Goal: Check status: Check status

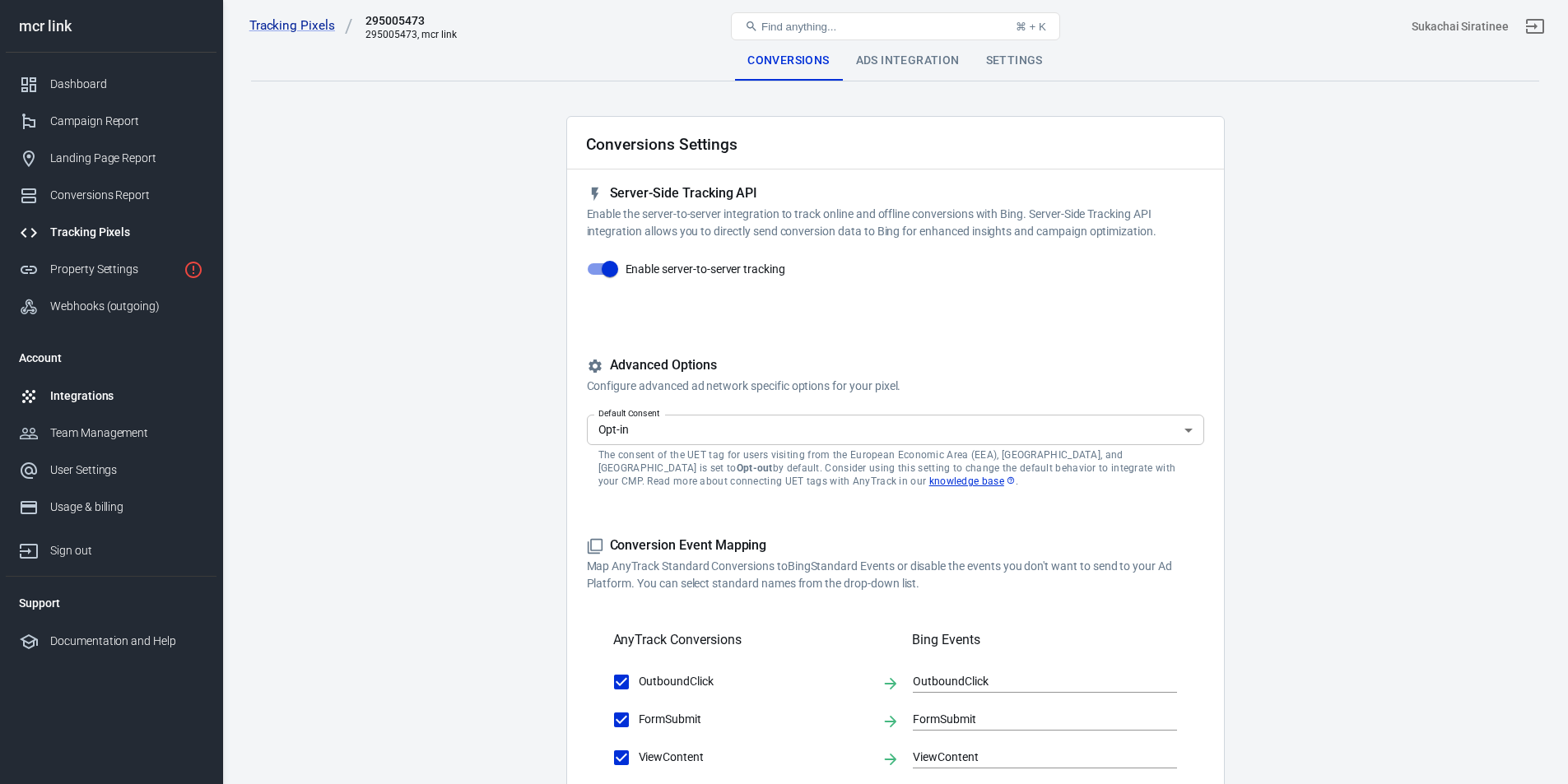
click at [148, 394] on div "Integrations" at bounding box center [127, 396] width 153 height 17
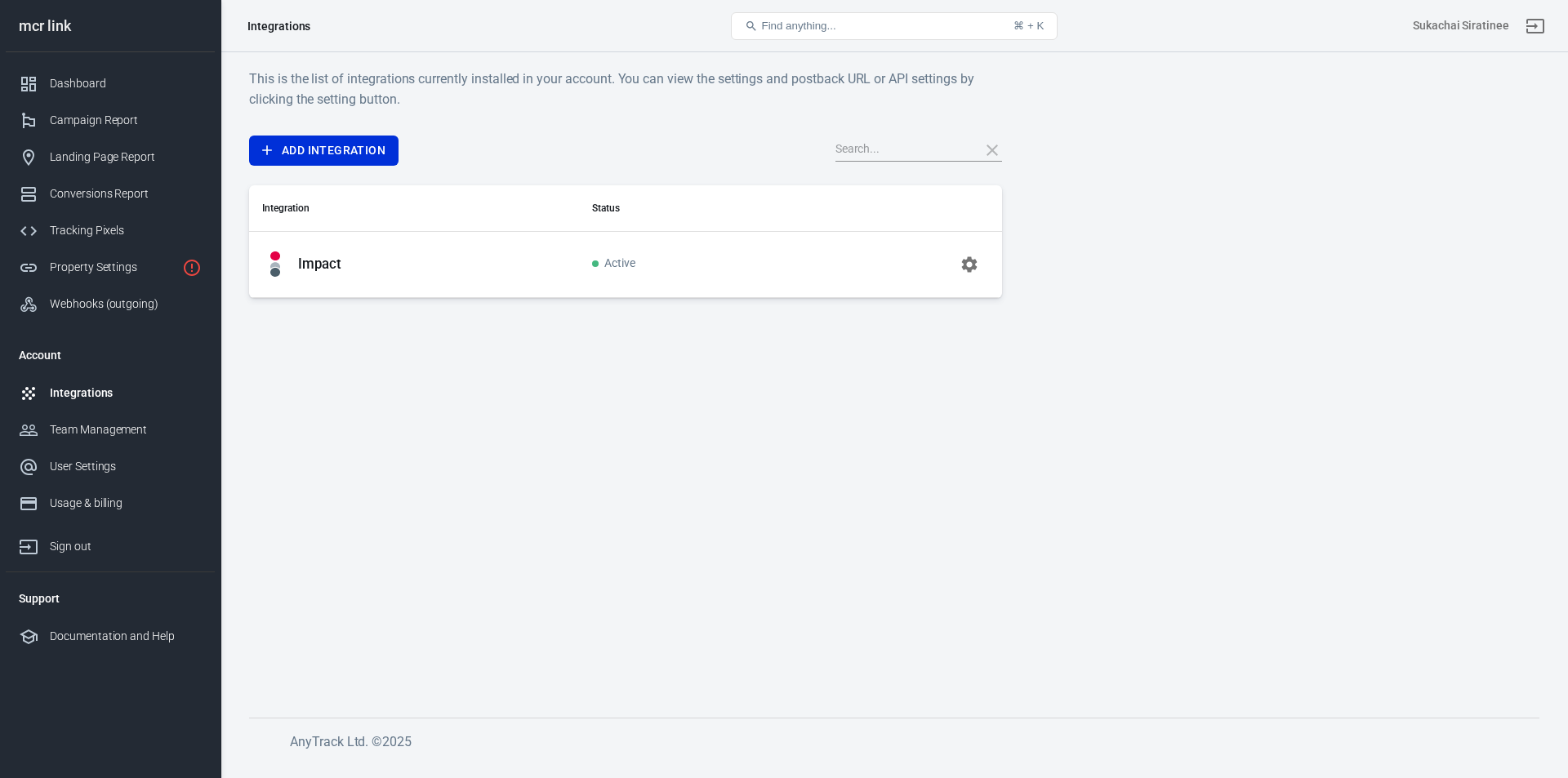
click at [587, 259] on td "Active" at bounding box center [687, 264] width 217 height 66
click at [973, 264] on icon "button" at bounding box center [969, 264] width 16 height 16
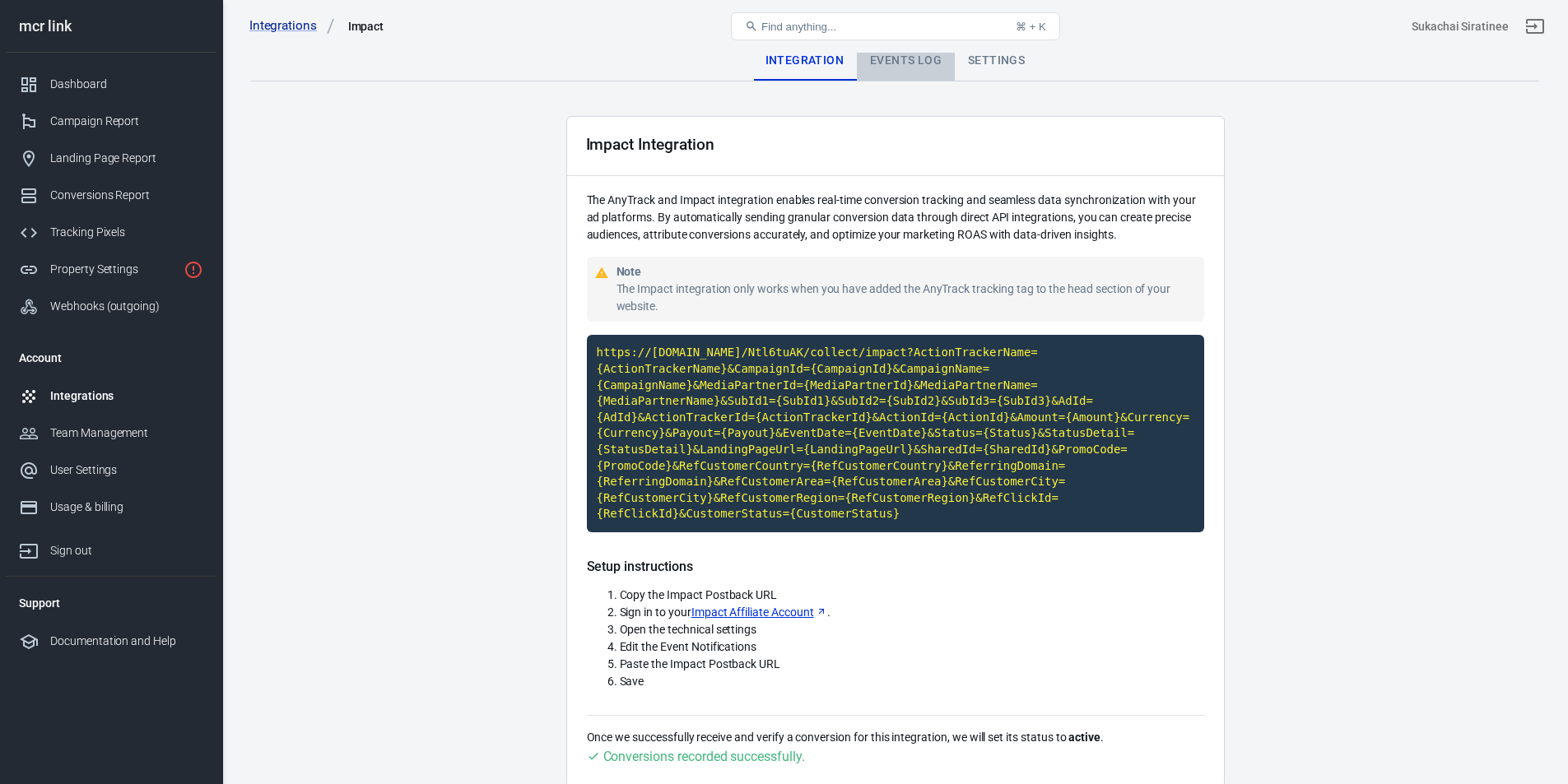
click at [922, 65] on div "Events Log" at bounding box center [906, 61] width 98 height 40
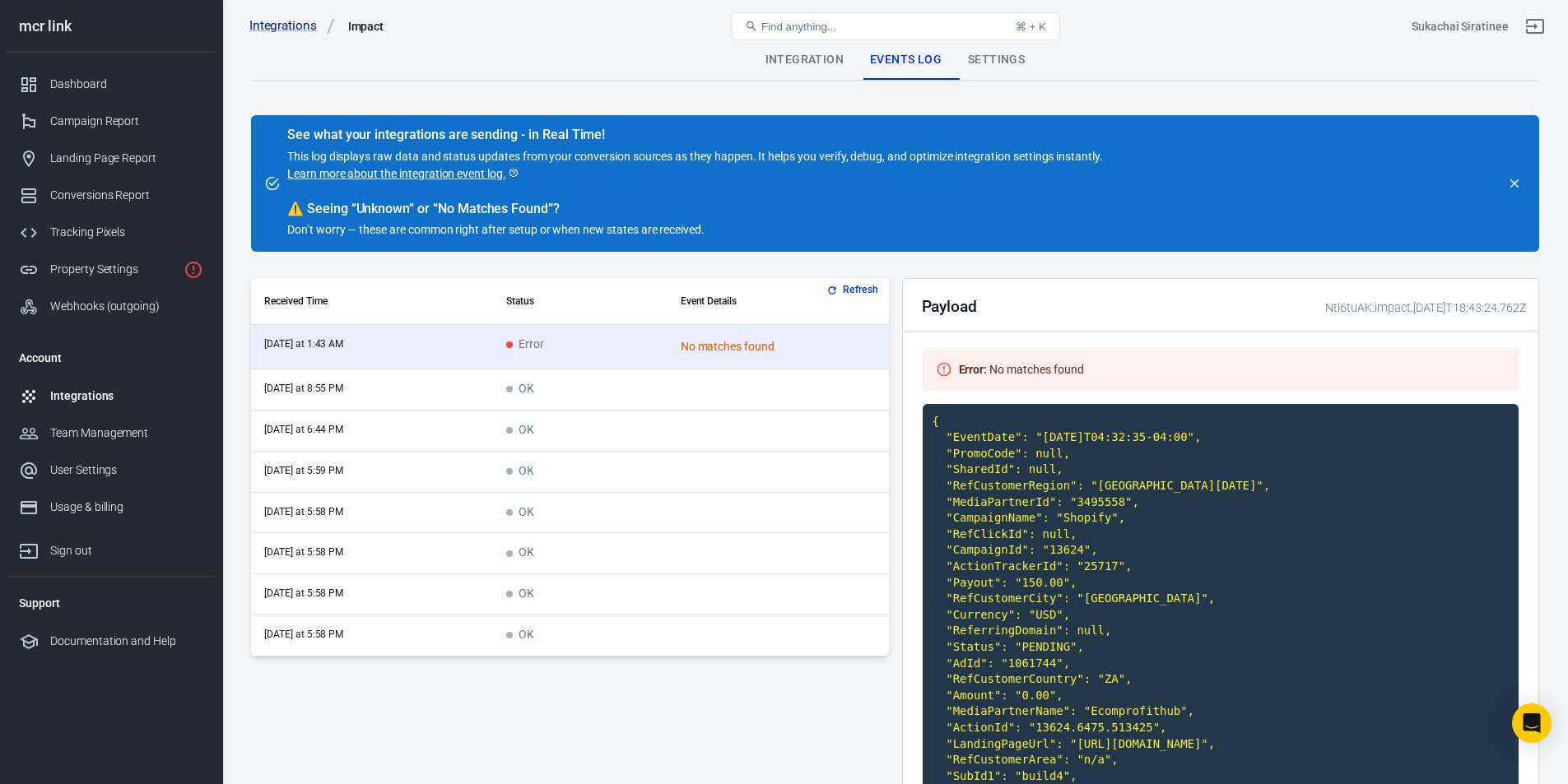
scroll to position [1, 0]
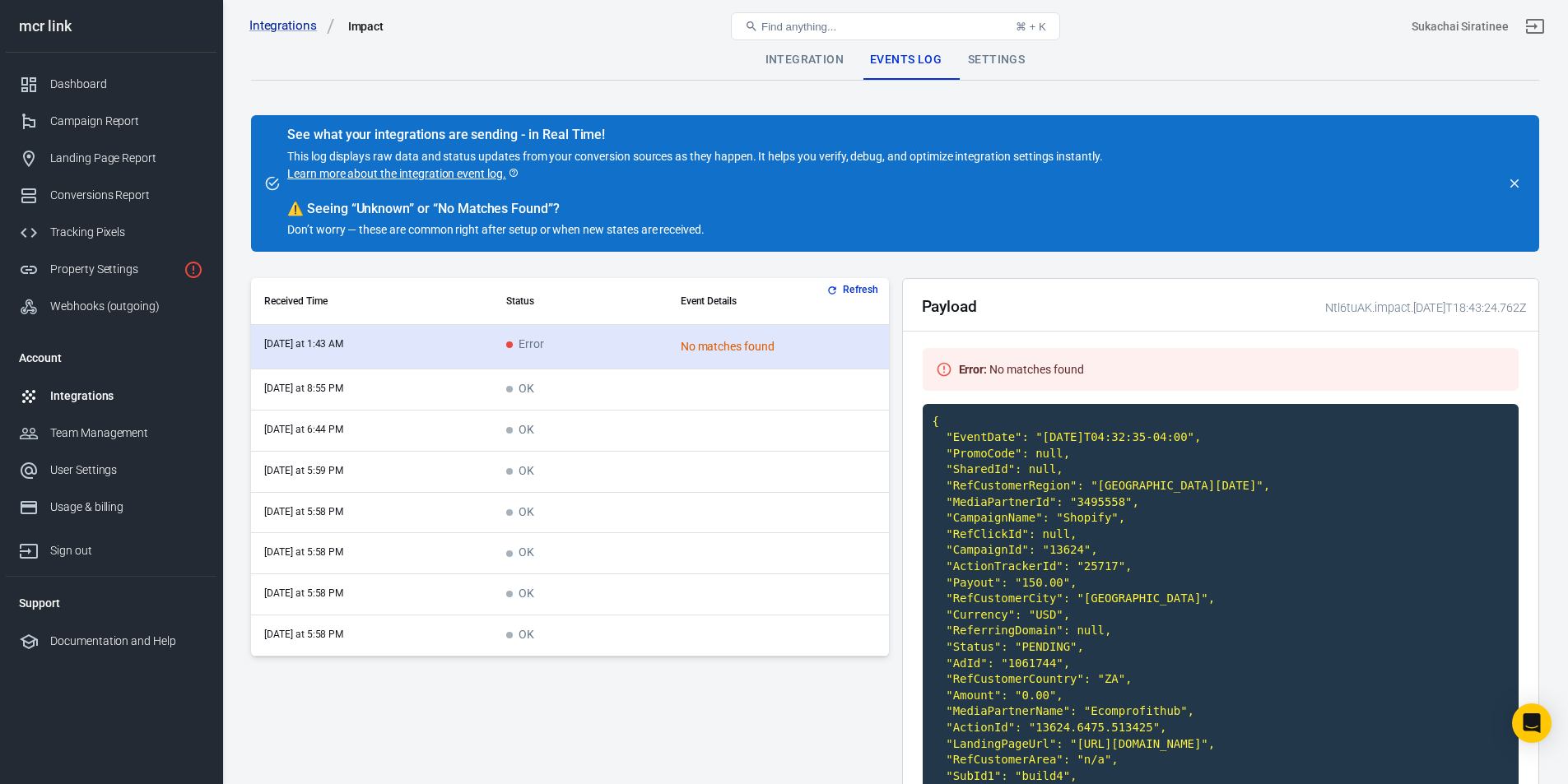
click at [754, 346] on div "No matches found" at bounding box center [777, 346] width 195 height 17
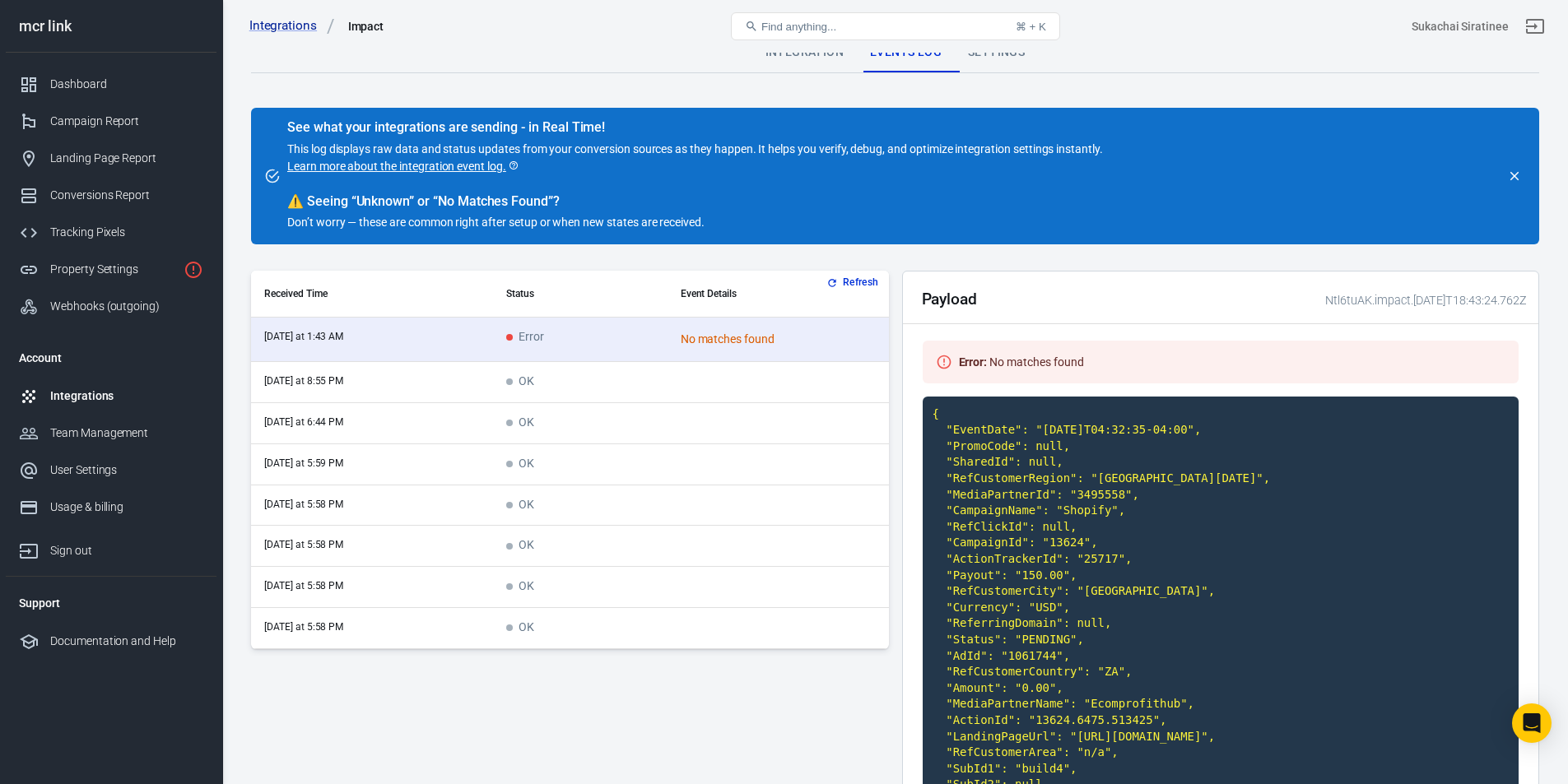
scroll to position [0, 0]
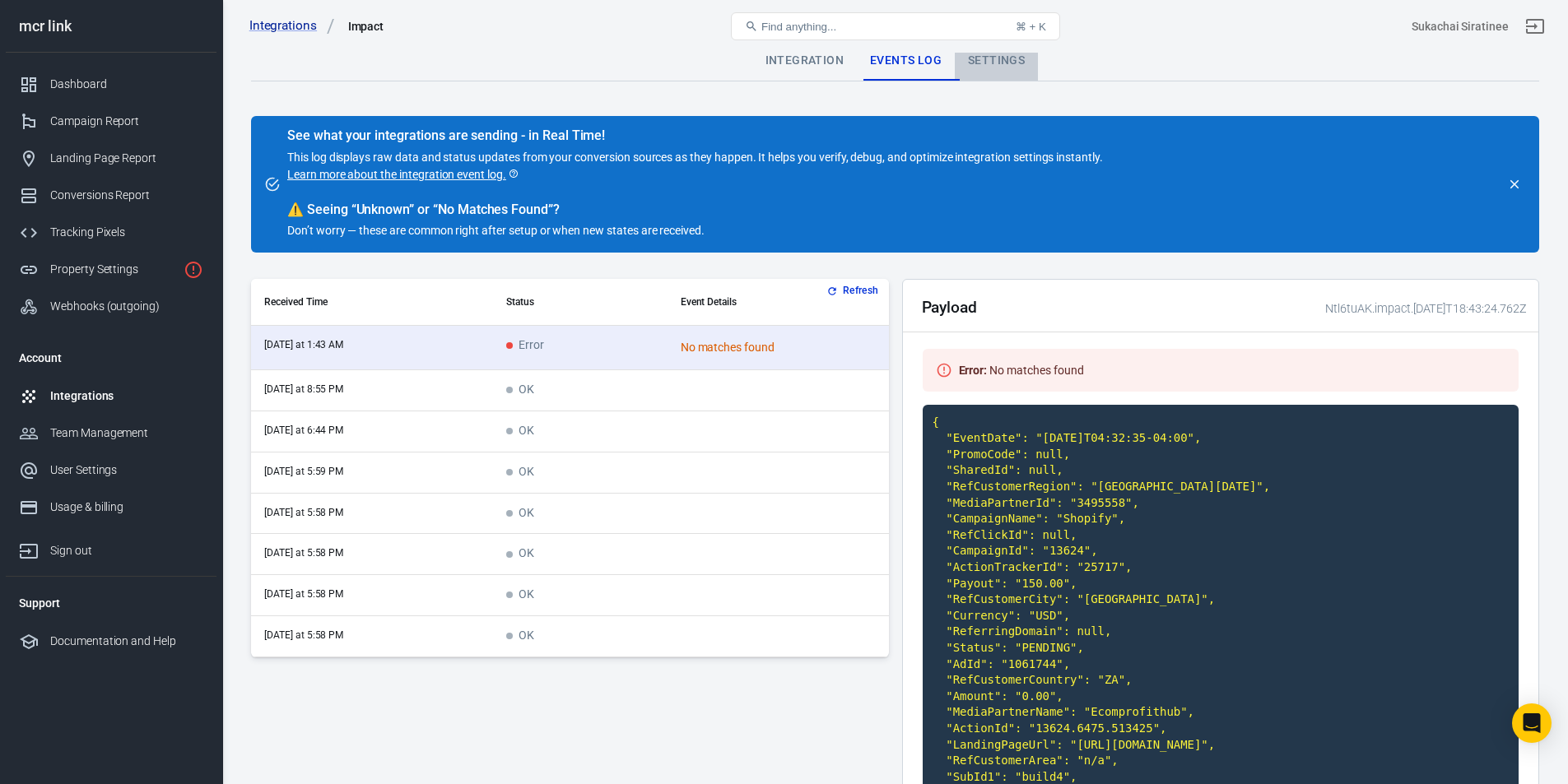
click at [998, 56] on div "Settings" at bounding box center [996, 61] width 83 height 40
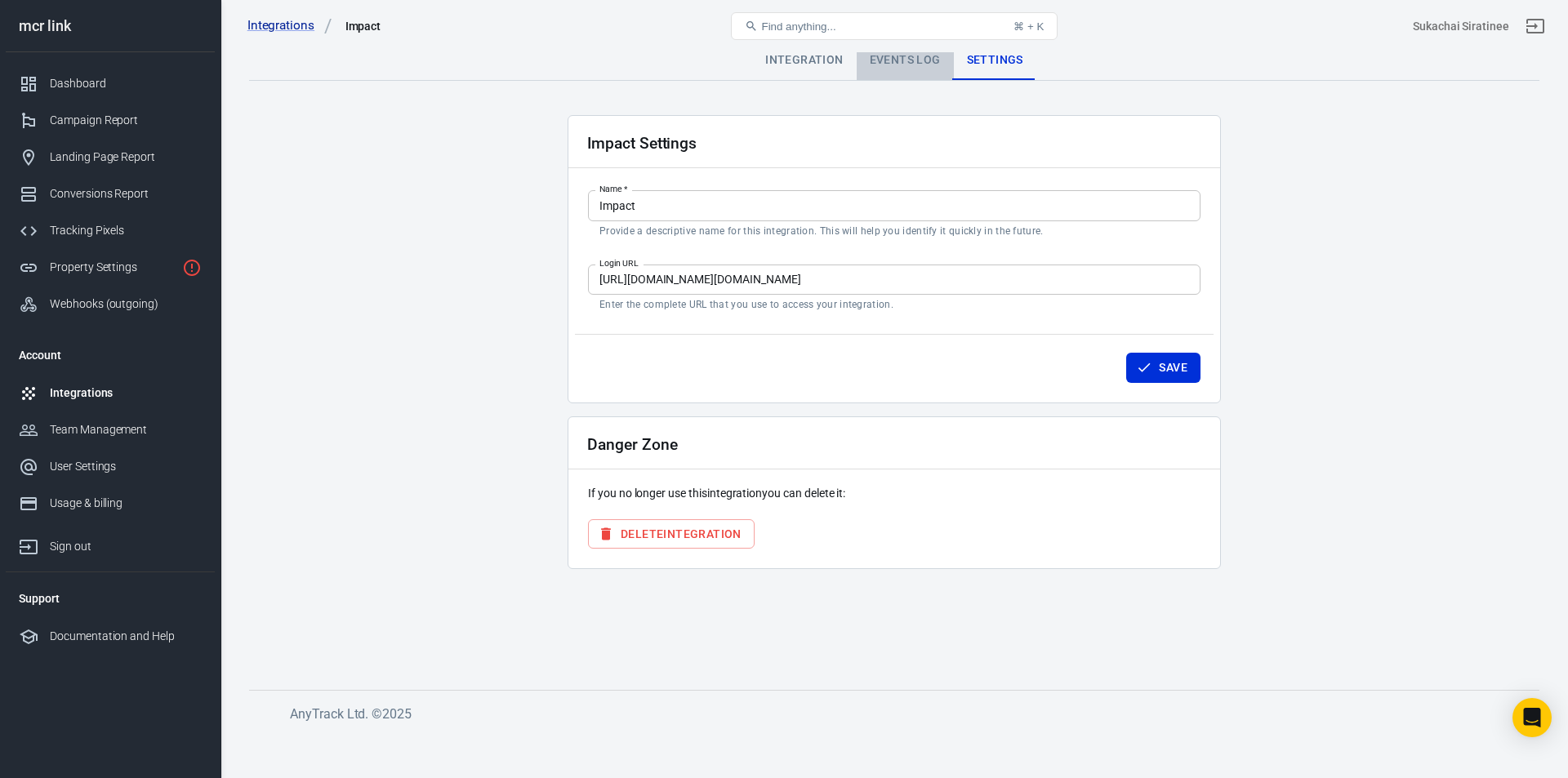
click at [919, 54] on div "Events Log" at bounding box center [905, 61] width 97 height 39
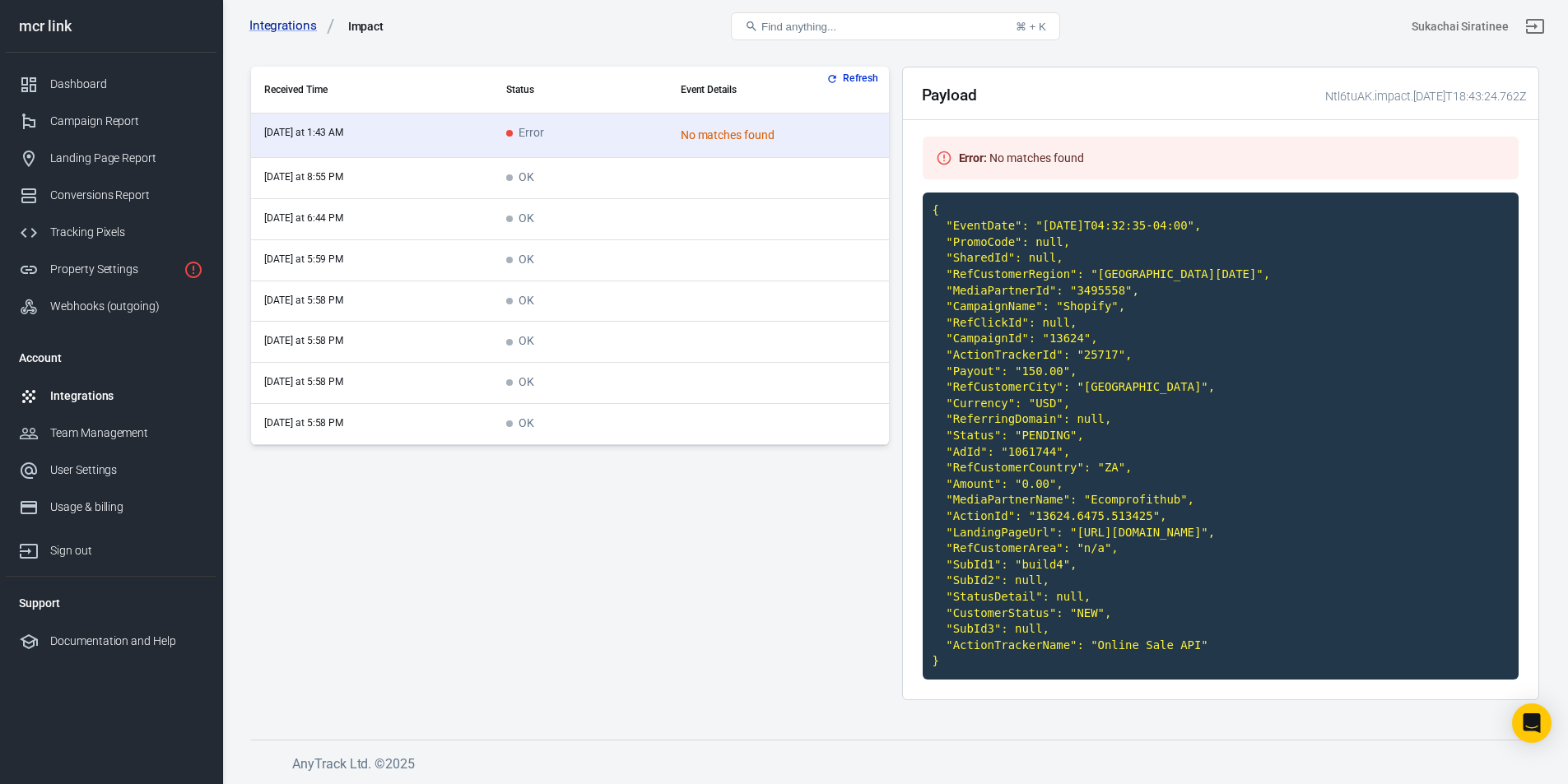
scroll to position [244, 0]
click at [562, 158] on td "OK" at bounding box center [580, 179] width 174 height 41
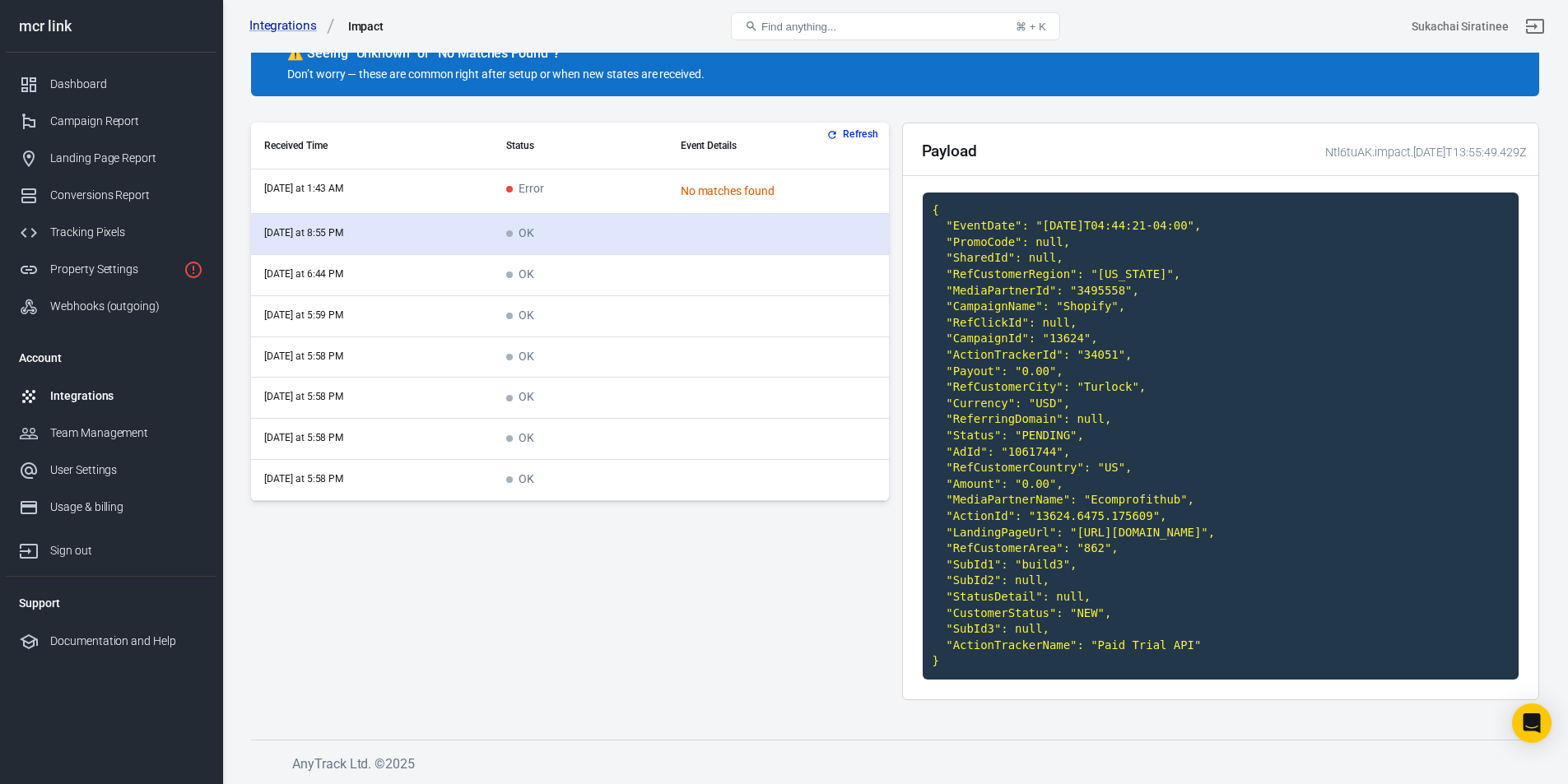
scroll to position [188, 0]
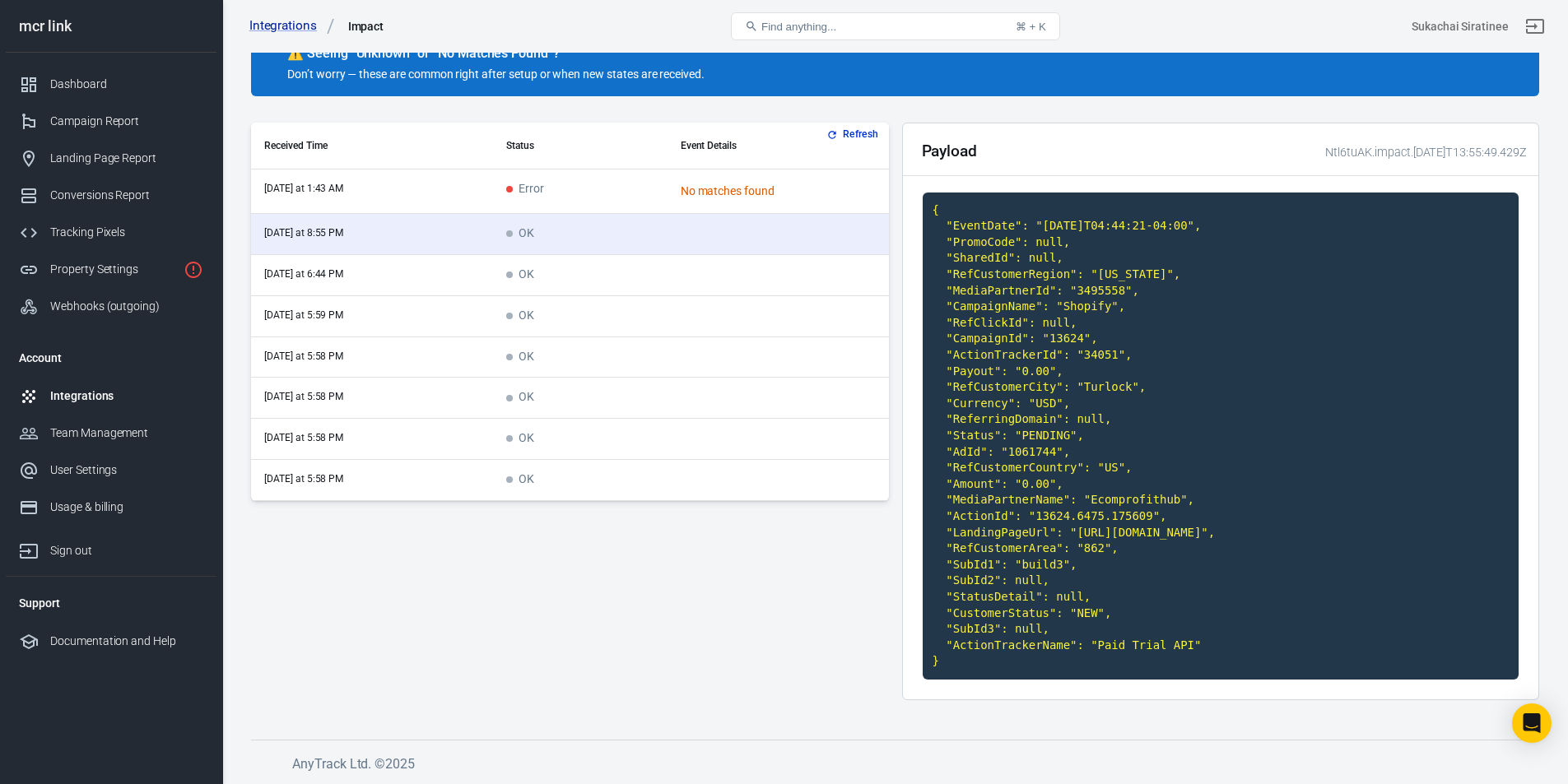
click at [577, 460] on td "OK" at bounding box center [580, 481] width 174 height 41
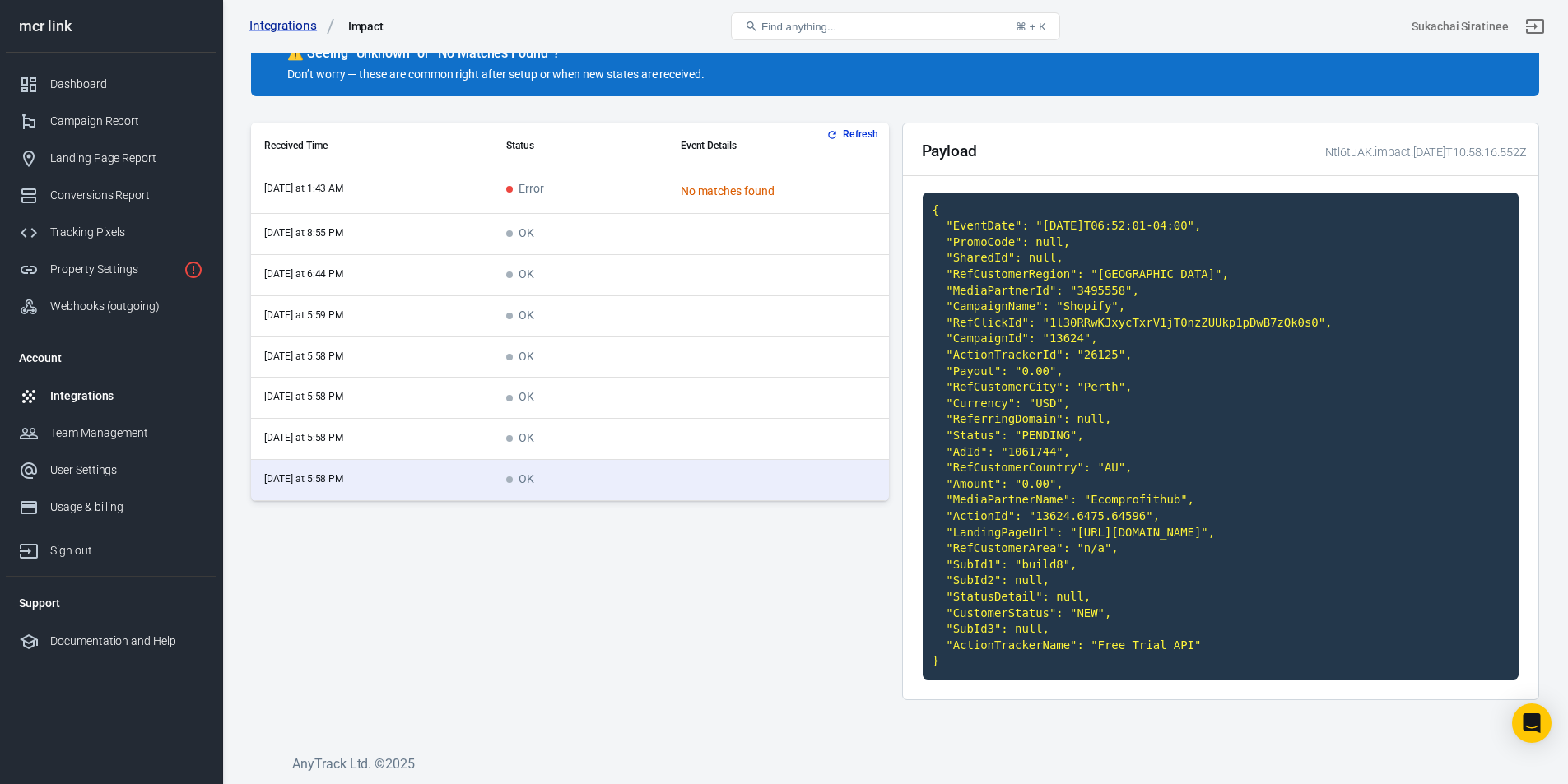
click at [572, 419] on td "OK" at bounding box center [580, 439] width 174 height 41
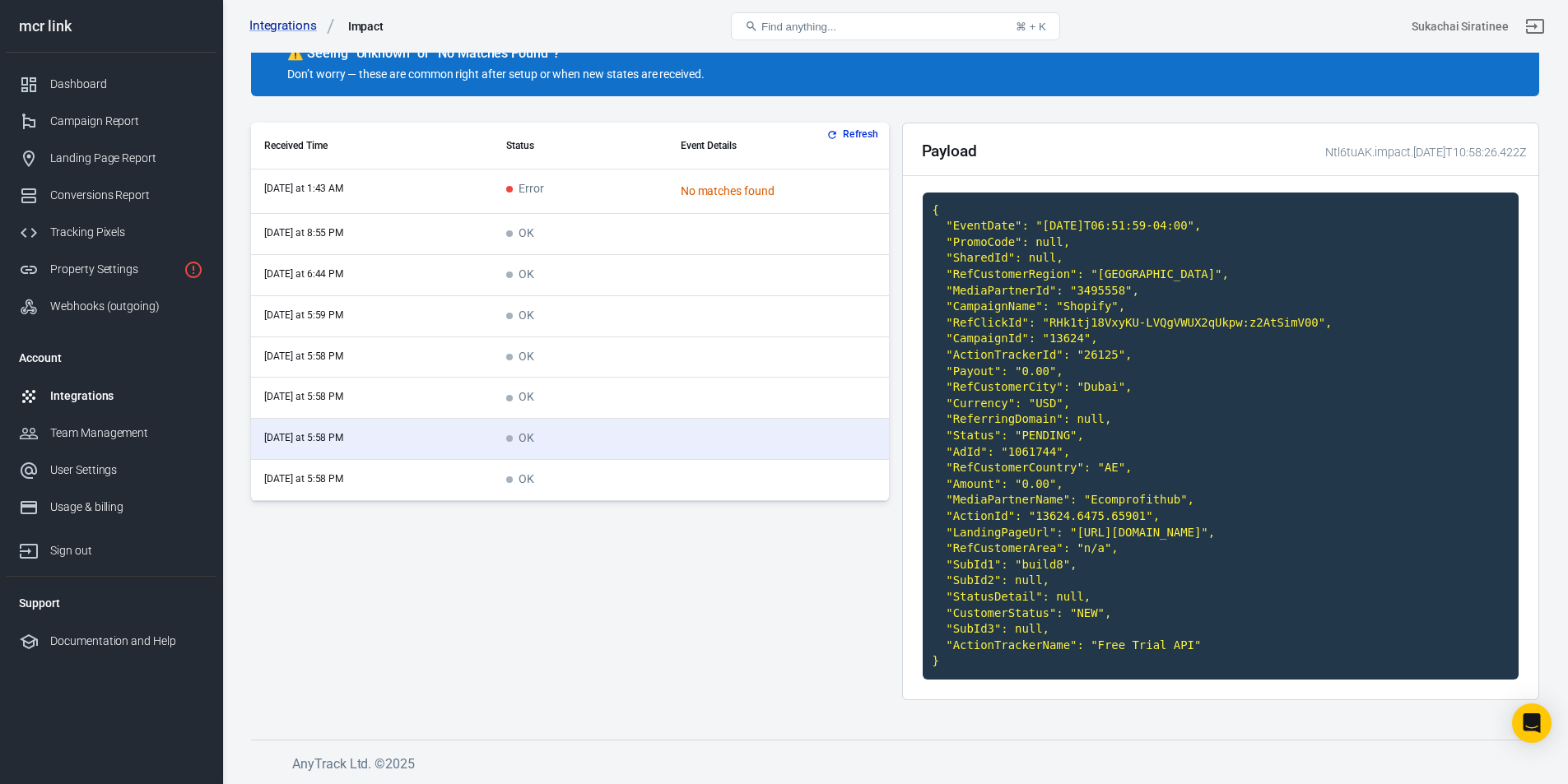
click at [578, 460] on td "OK" at bounding box center [580, 481] width 174 height 41
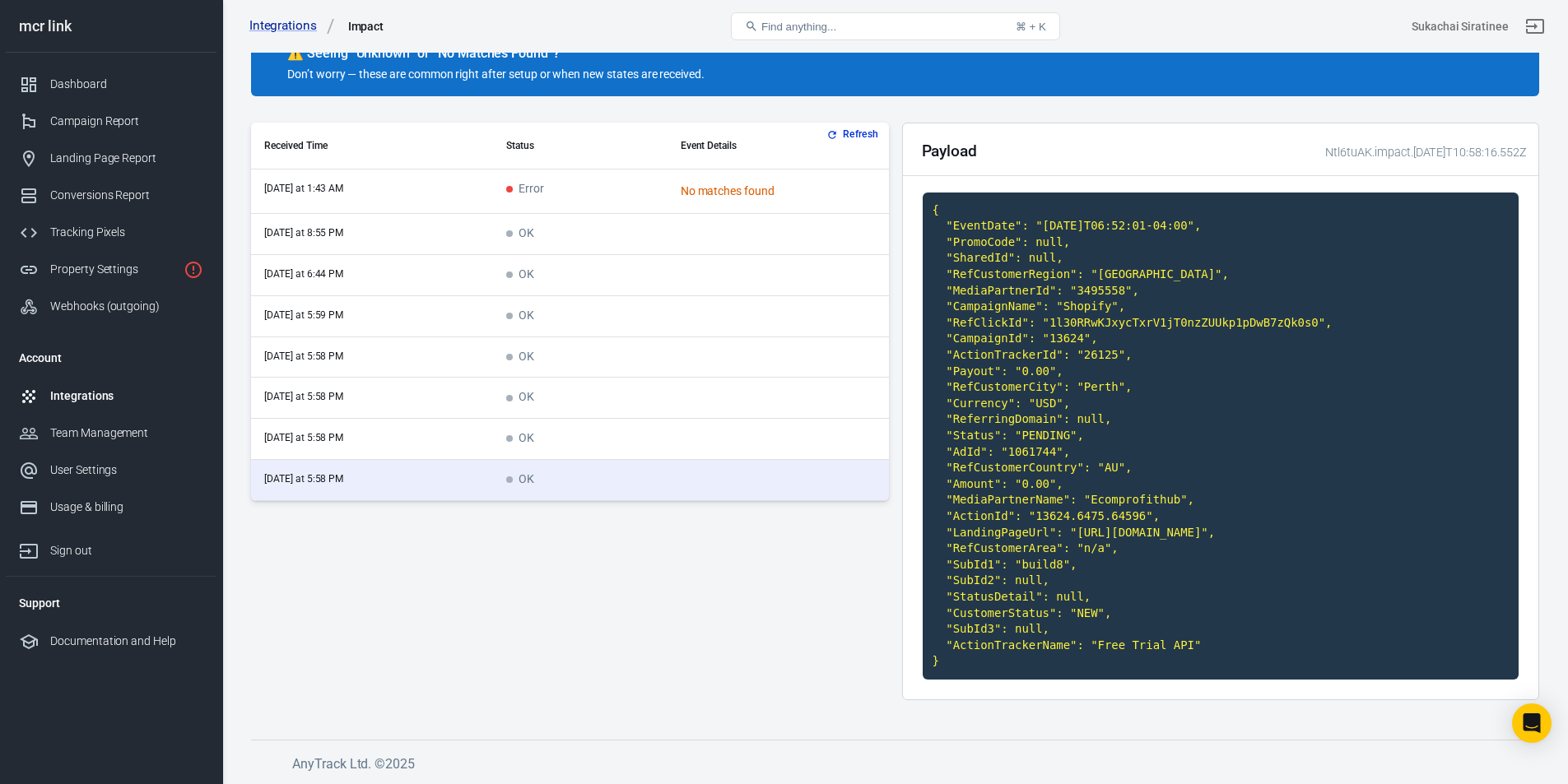
click at [578, 419] on td "OK" at bounding box center [580, 439] width 174 height 41
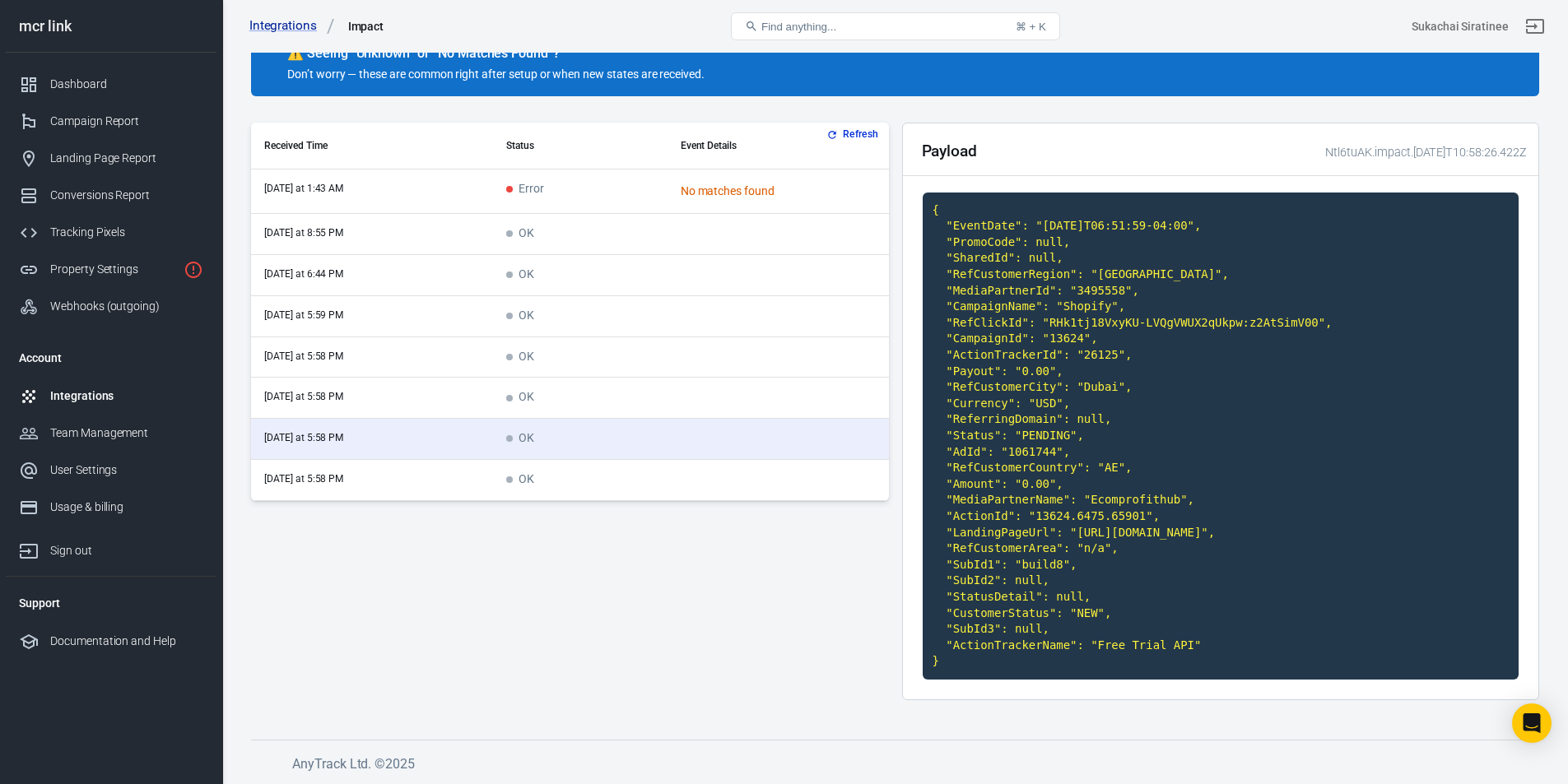
click at [579, 460] on td "OK" at bounding box center [580, 481] width 174 height 41
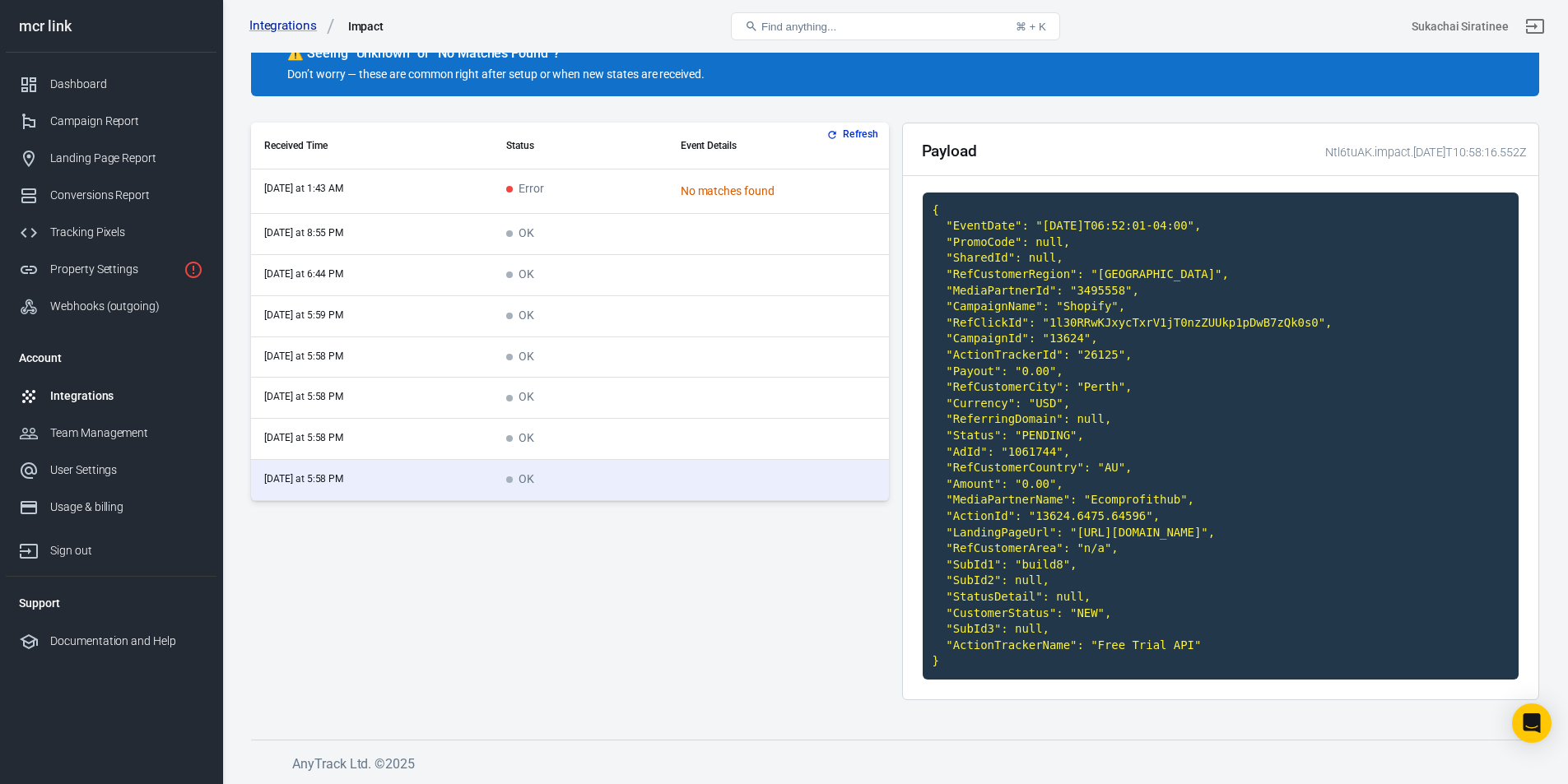
click at [579, 419] on td "OK" at bounding box center [580, 439] width 174 height 41
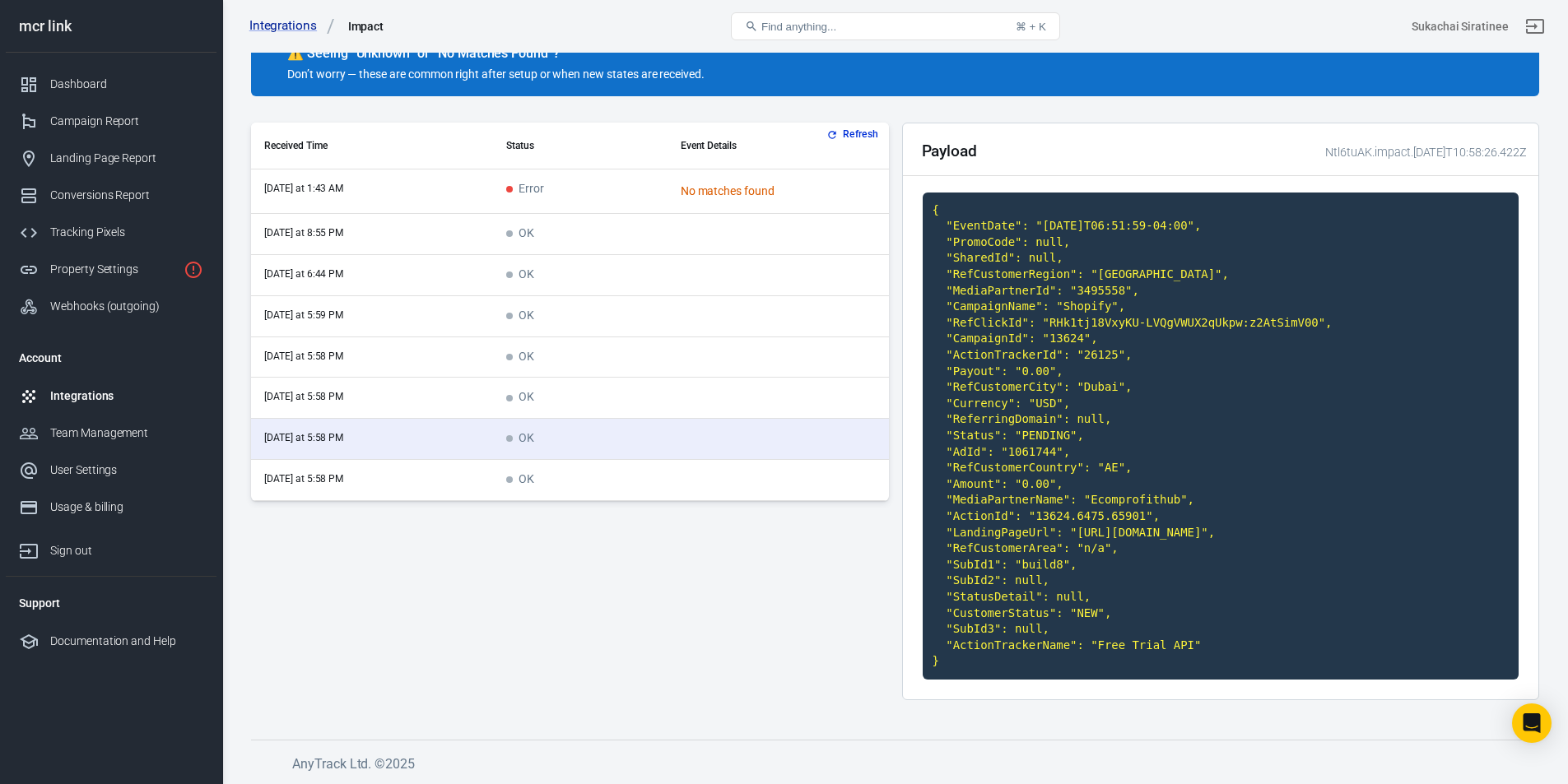
click at [587, 460] on td "OK" at bounding box center [580, 481] width 174 height 41
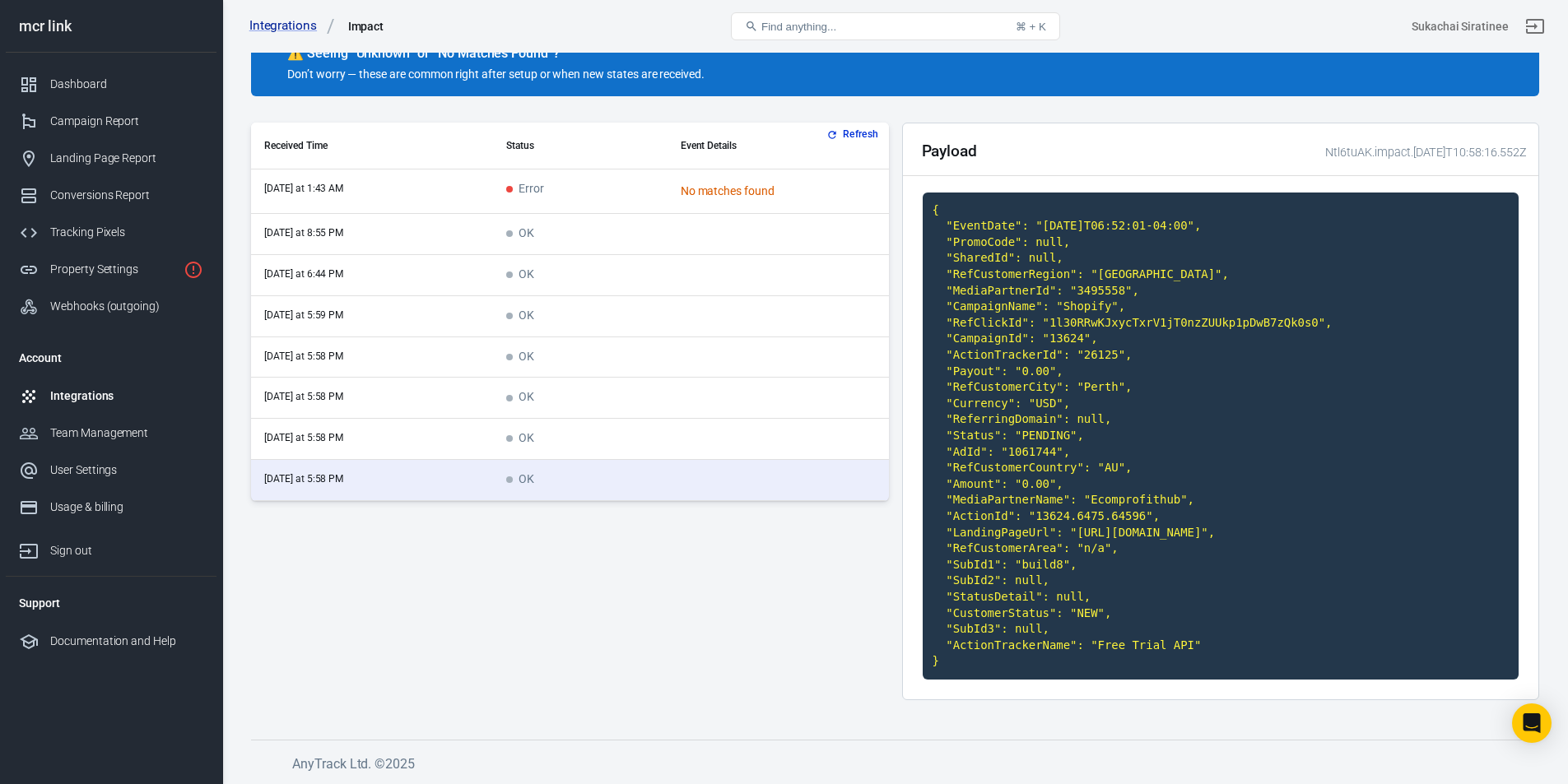
click at [593, 419] on td "OK" at bounding box center [580, 439] width 174 height 41
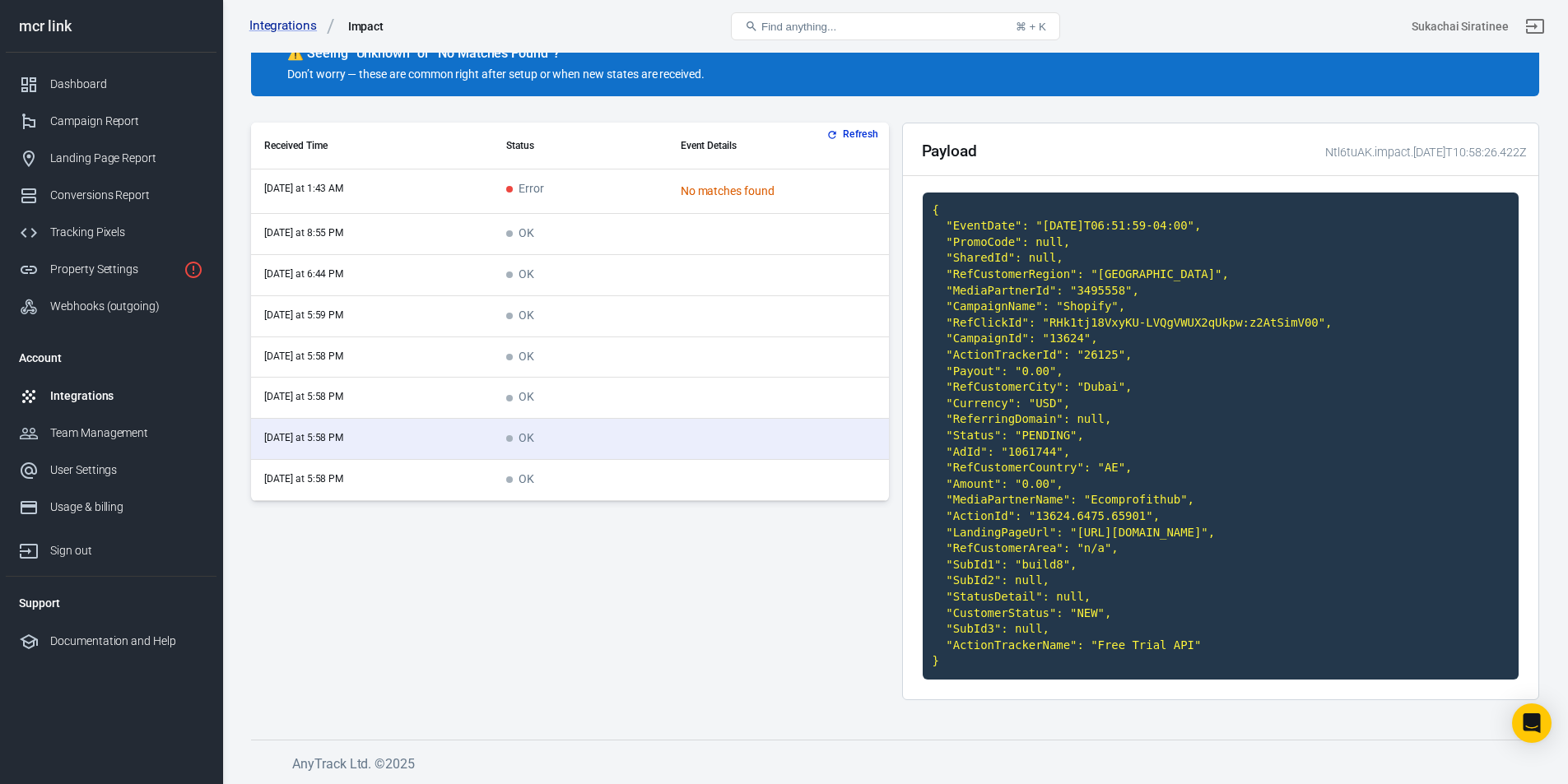
click at [599, 460] on td "OK" at bounding box center [580, 481] width 174 height 41
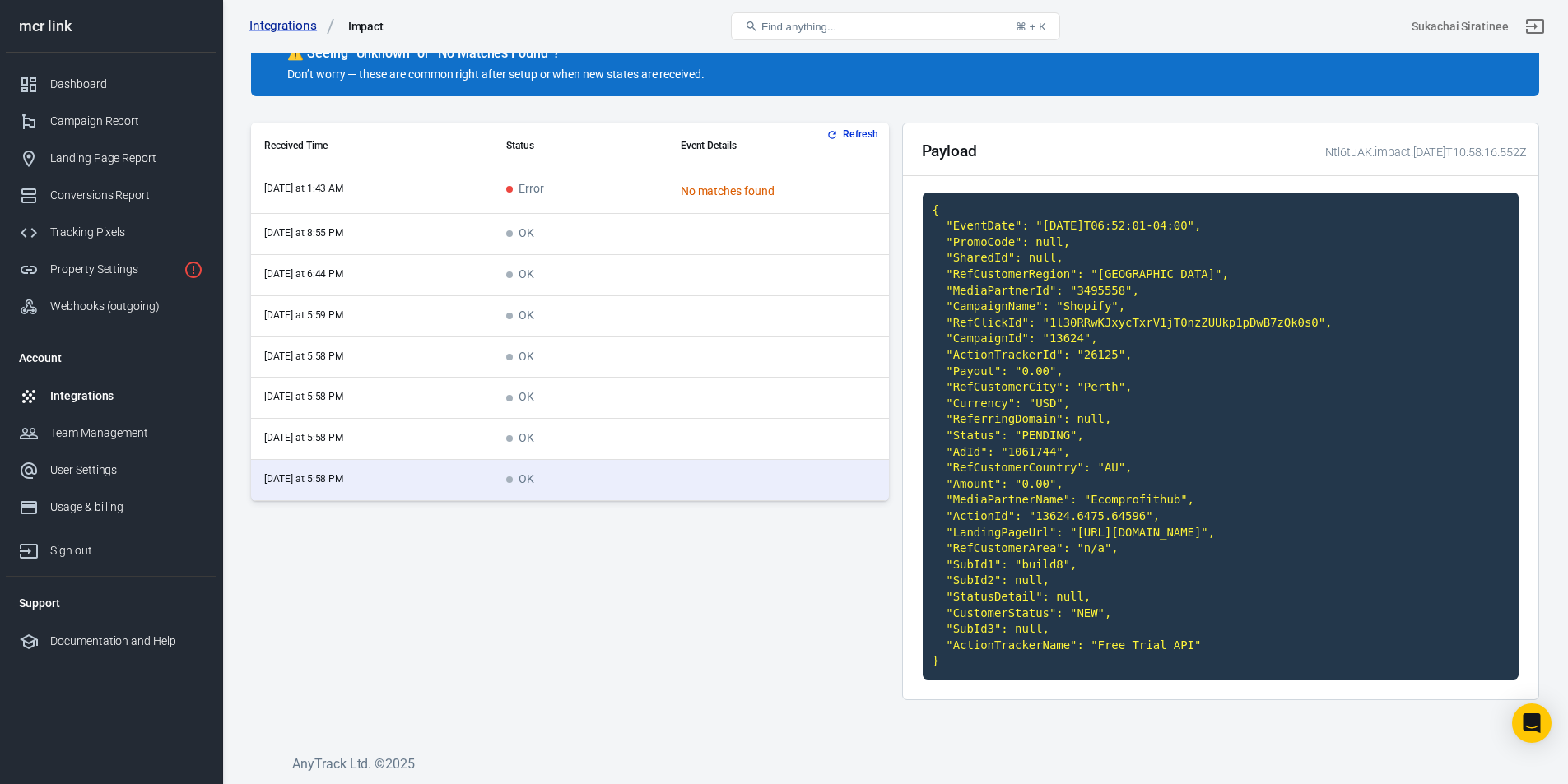
click at [598, 419] on td "OK" at bounding box center [580, 439] width 174 height 41
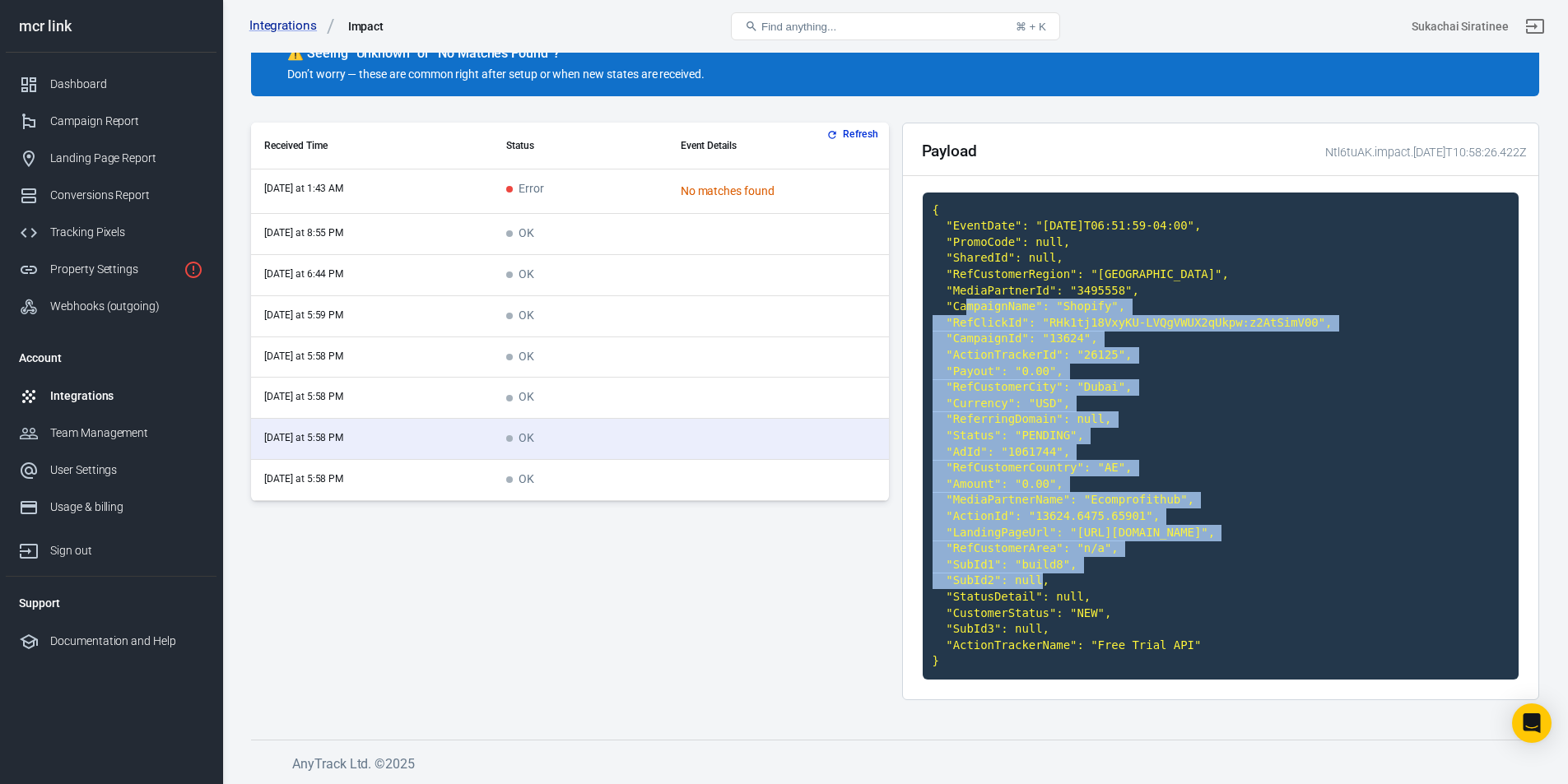
drag, startPoint x: 1013, startPoint y: 279, endPoint x: 1158, endPoint y: 516, distance: 277.8
click at [1158, 516] on code "{ "EventDate": "[DATE]T06:51:59-04:00", "PromoCode": null, "SharedId": null, "R…" at bounding box center [1221, 436] width 597 height 487
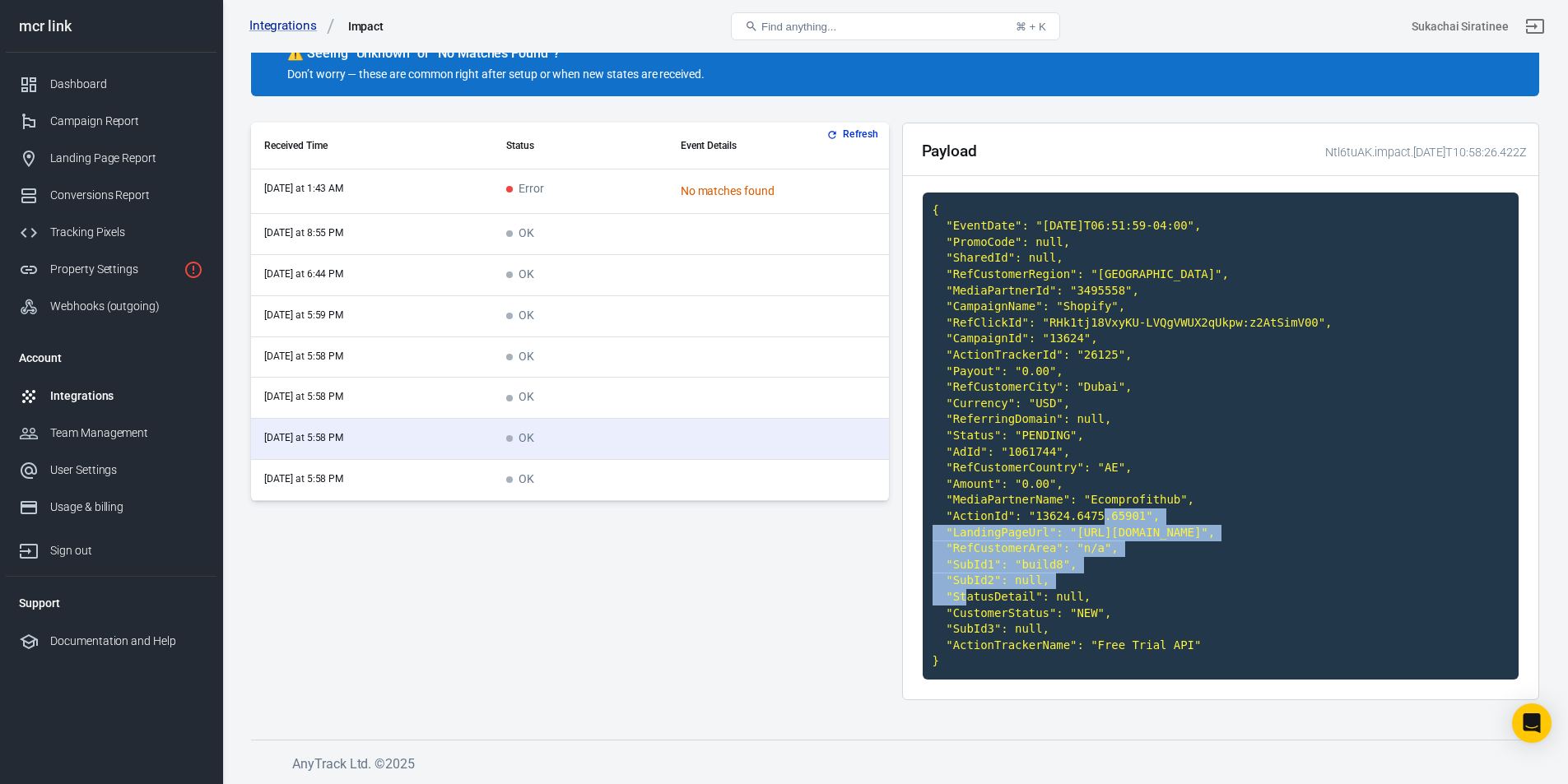
drag, startPoint x: 1158, startPoint y: 516, endPoint x: 1169, endPoint y: 478, distance: 39.6
click at [1169, 478] on code "{ "EventDate": "[DATE]T06:51:59-04:00", "PromoCode": null, "SharedId": null, "R…" at bounding box center [1221, 436] width 597 height 487
click at [1158, 503] on div at bounding box center [1158, 503] width 0 height 0
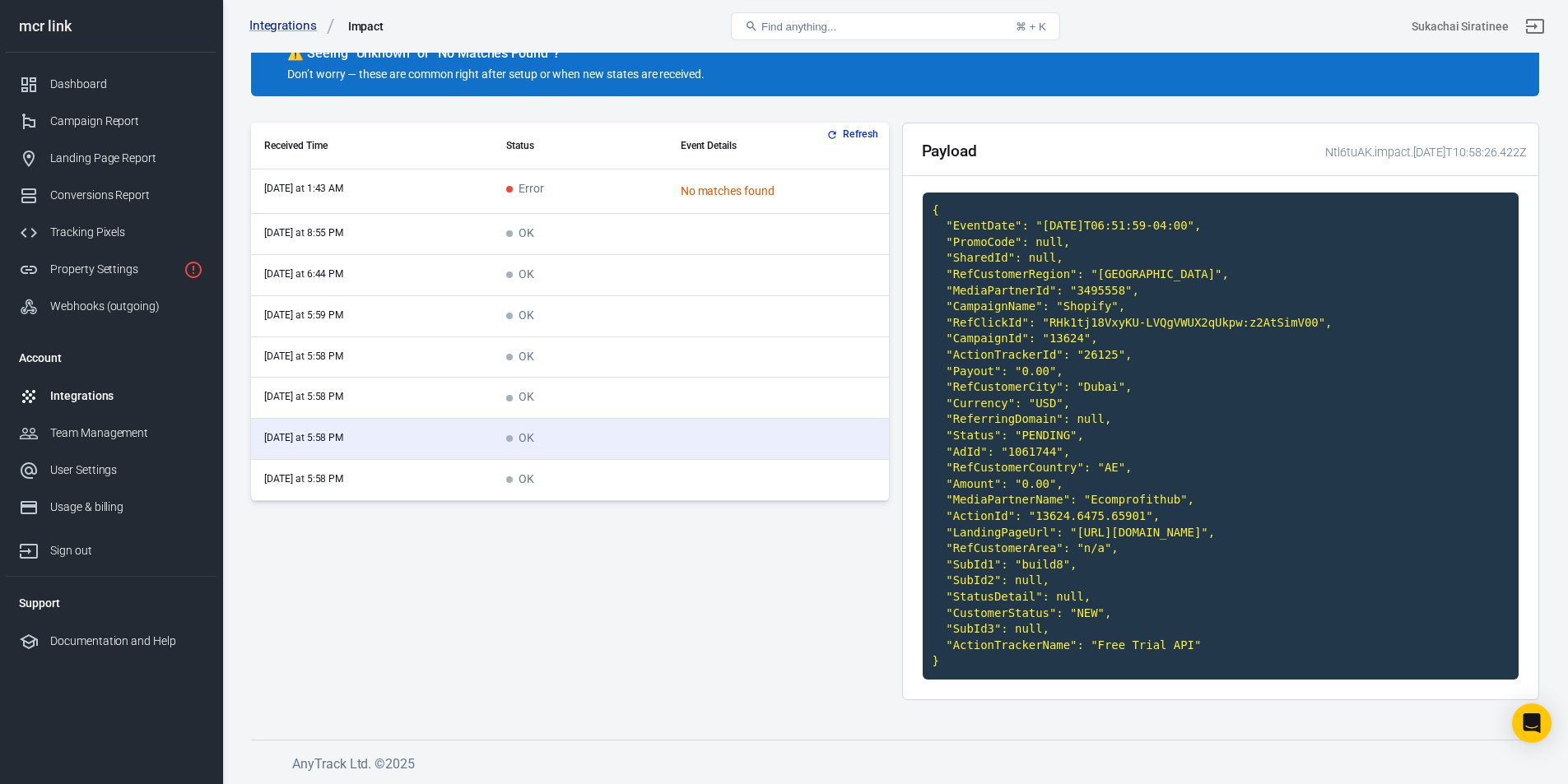
click at [1146, 535] on code "{ "EventDate": "[DATE]T06:51:59-04:00", "PromoCode": null, "SharedId": null, "R…" at bounding box center [1221, 436] width 597 height 487
drag, startPoint x: 1117, startPoint y: 608, endPoint x: 1138, endPoint y: 519, distance: 91.4
click at [1138, 519] on code "{ "EventDate": "[DATE]T06:51:59-04:00", "PromoCode": null, "SharedId": null, "R…" at bounding box center [1221, 436] width 597 height 487
click at [744, 460] on td "scrollable content" at bounding box center [777, 481] width 221 height 41
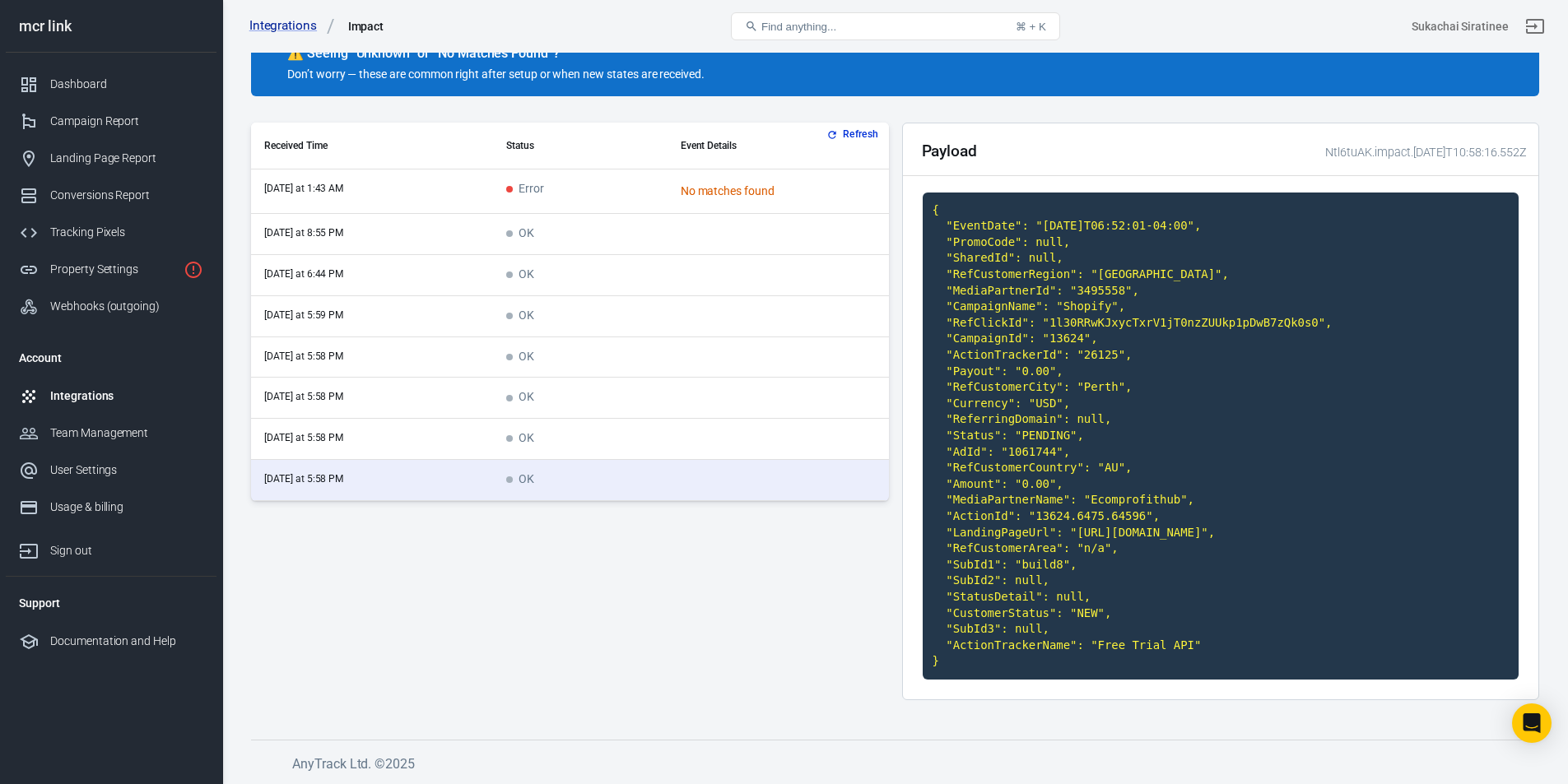
click at [710, 423] on td "scrollable content" at bounding box center [777, 439] width 221 height 41
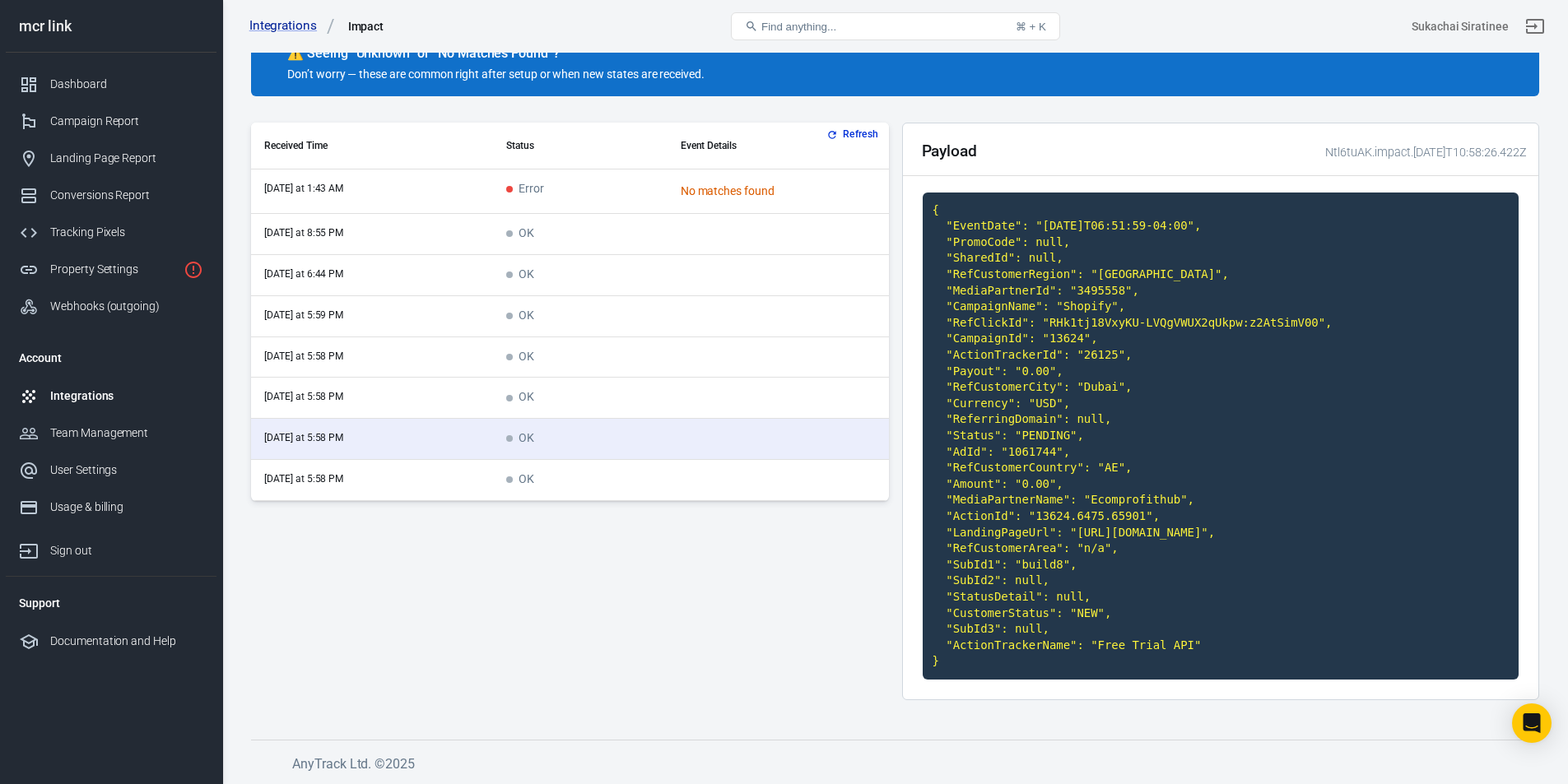
click at [699, 385] on td "scrollable content" at bounding box center [777, 399] width 221 height 41
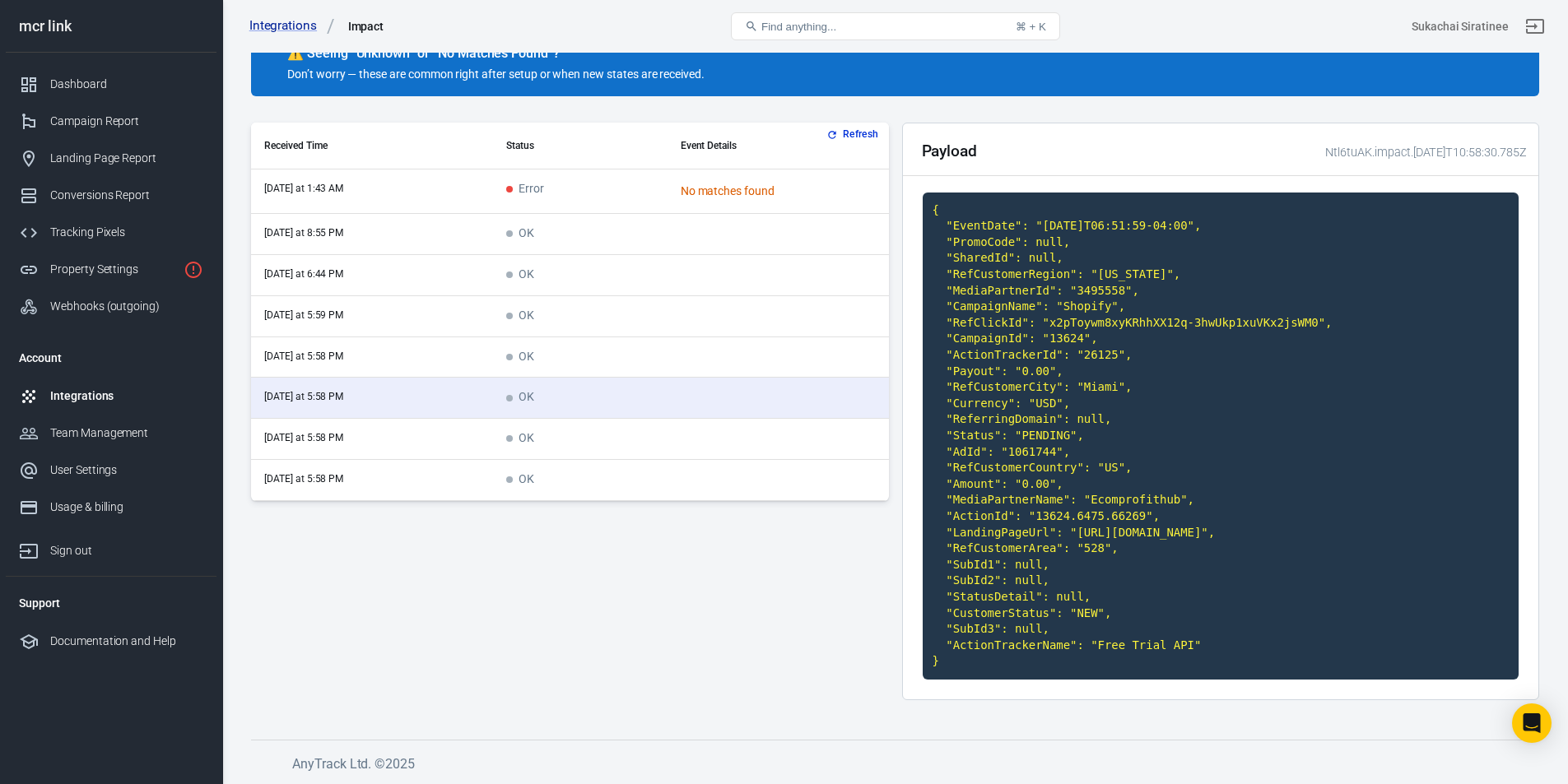
click at [694, 337] on td "scrollable content" at bounding box center [777, 358] width 221 height 41
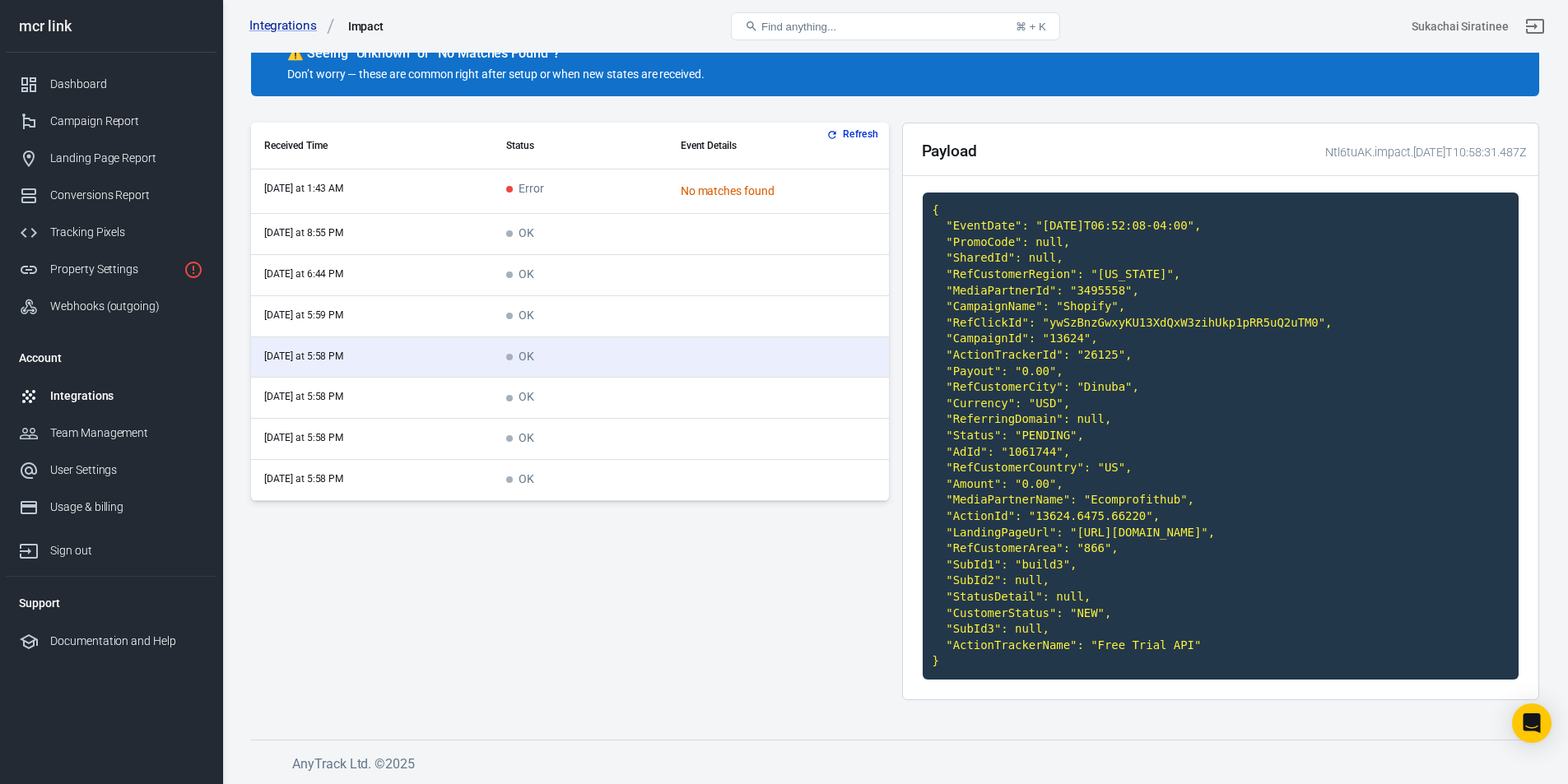
click at [694, 296] on td "scrollable content" at bounding box center [777, 317] width 221 height 41
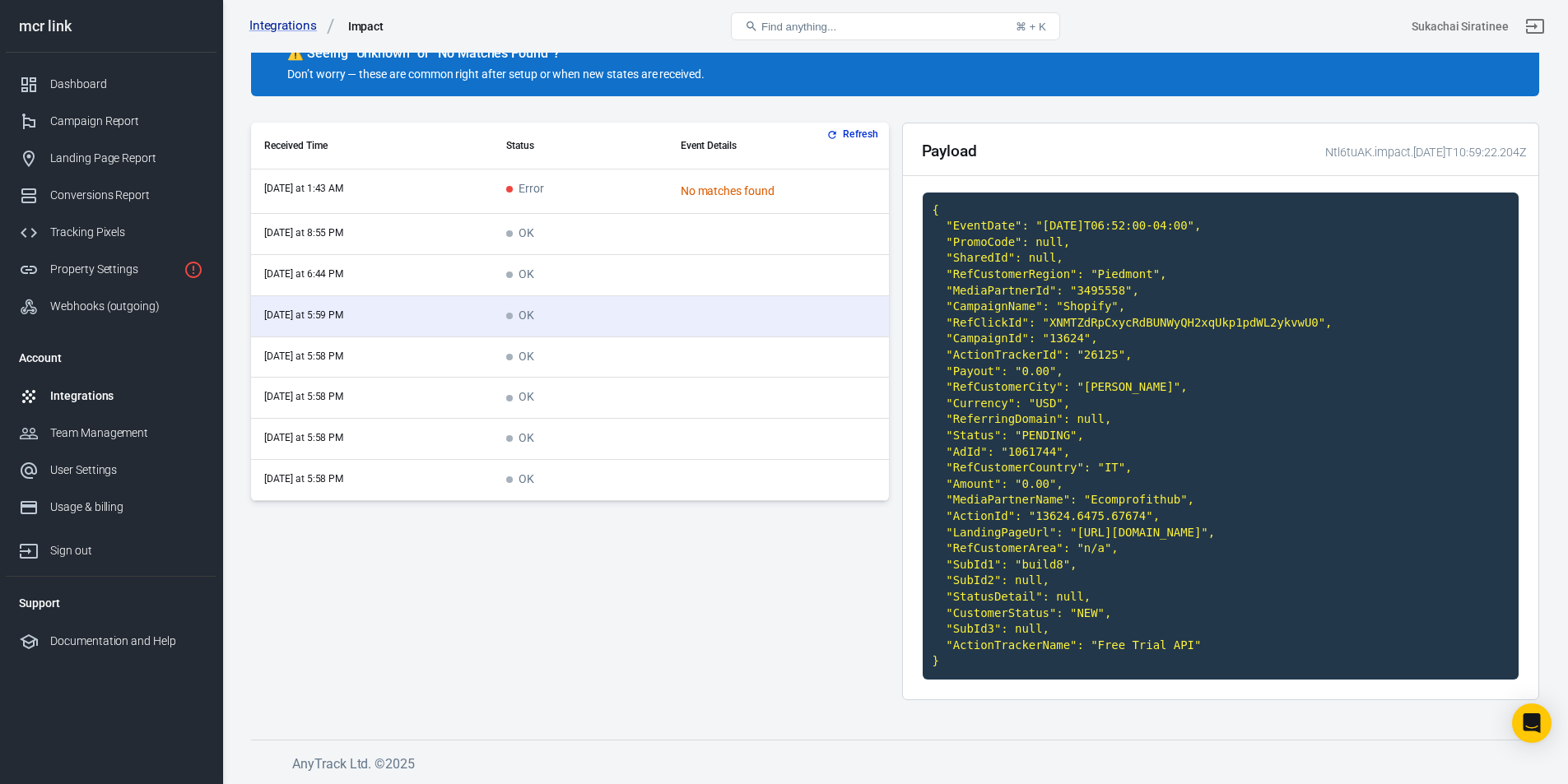
click at [694, 255] on td "scrollable content" at bounding box center [777, 276] width 221 height 41
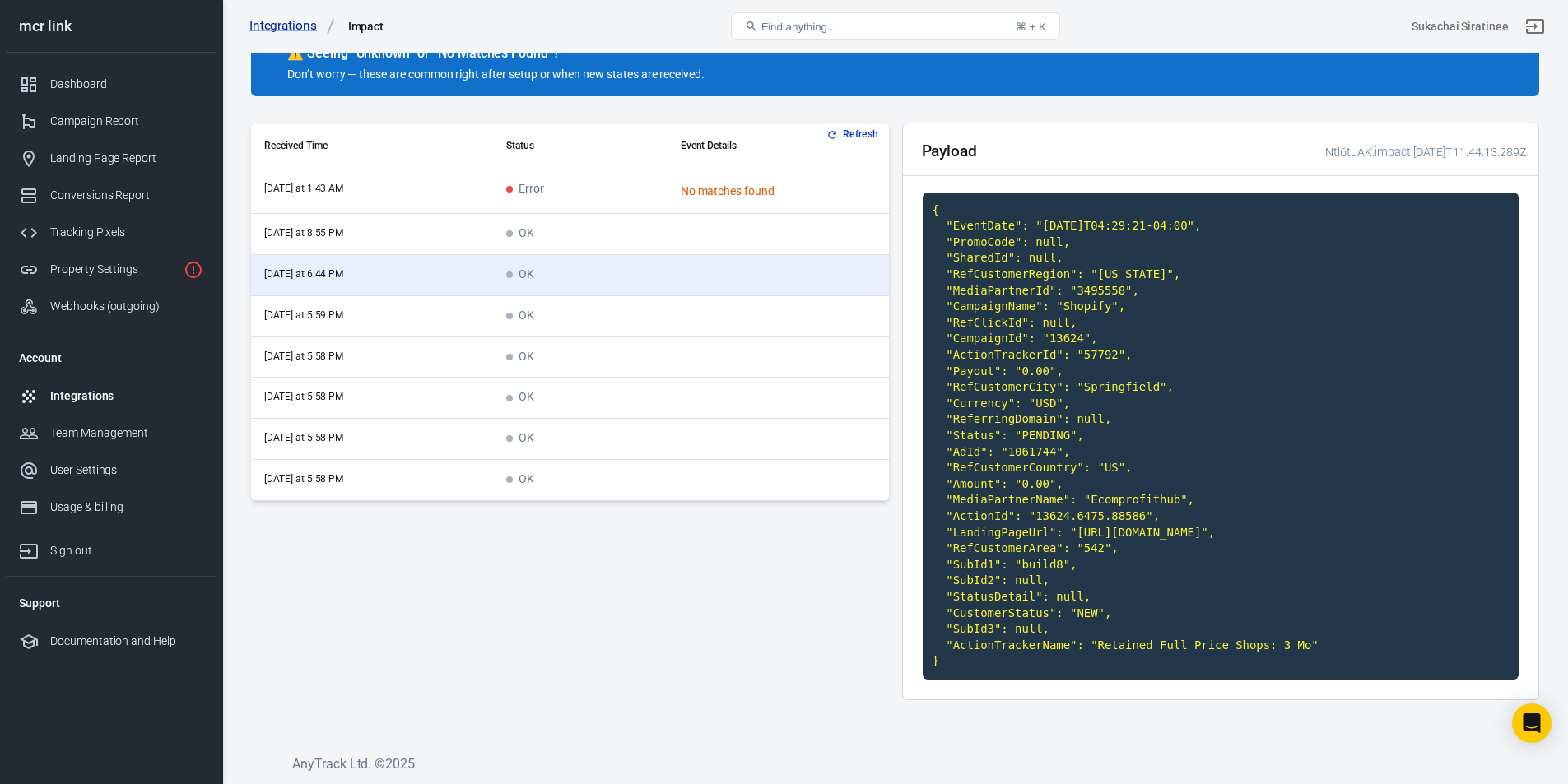
click at [694, 214] on td "scrollable content" at bounding box center [777, 235] width 221 height 41
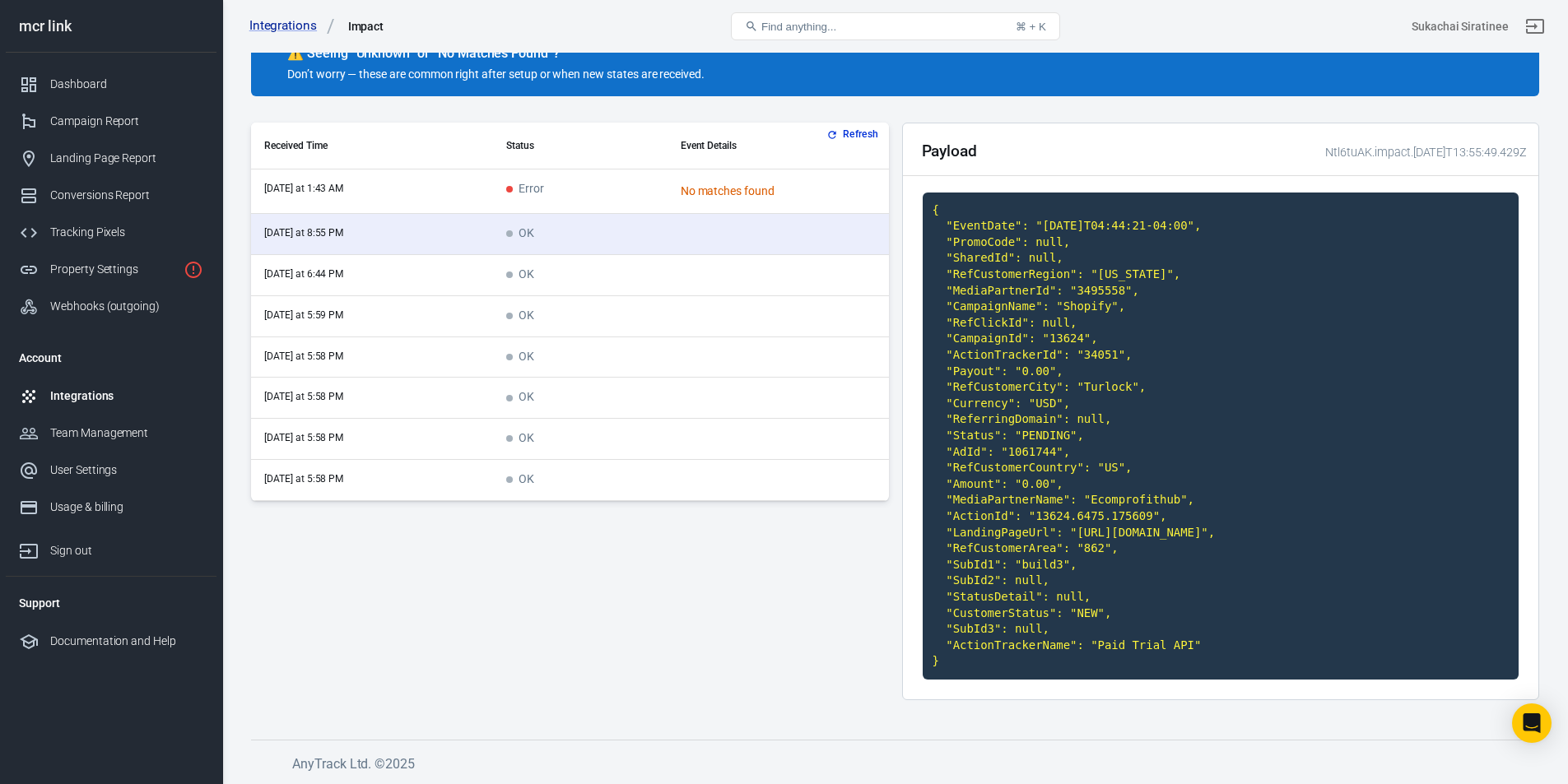
click at [701, 460] on td "scrollable content" at bounding box center [777, 481] width 221 height 41
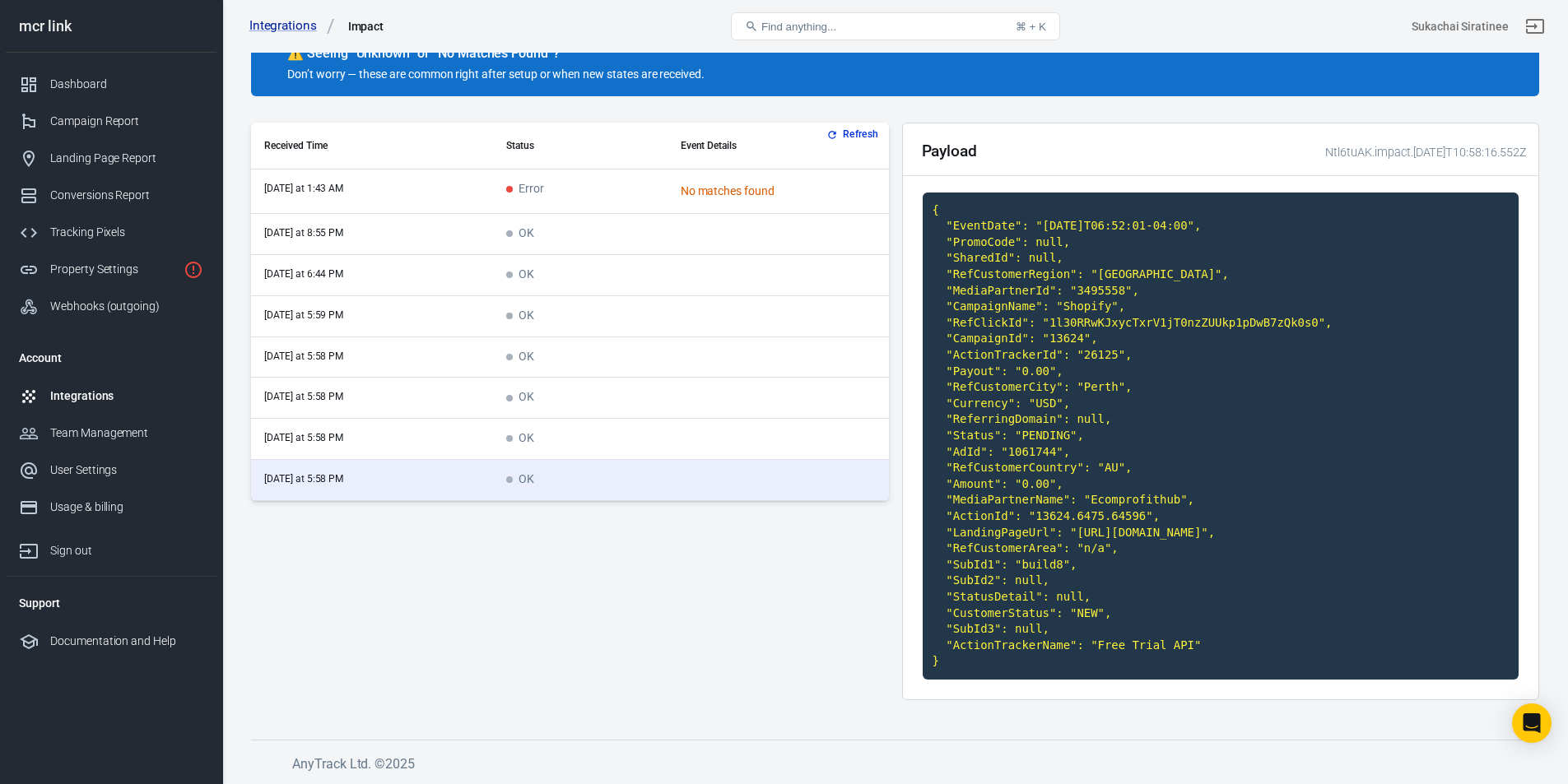
click at [703, 419] on td "scrollable content" at bounding box center [777, 439] width 221 height 41
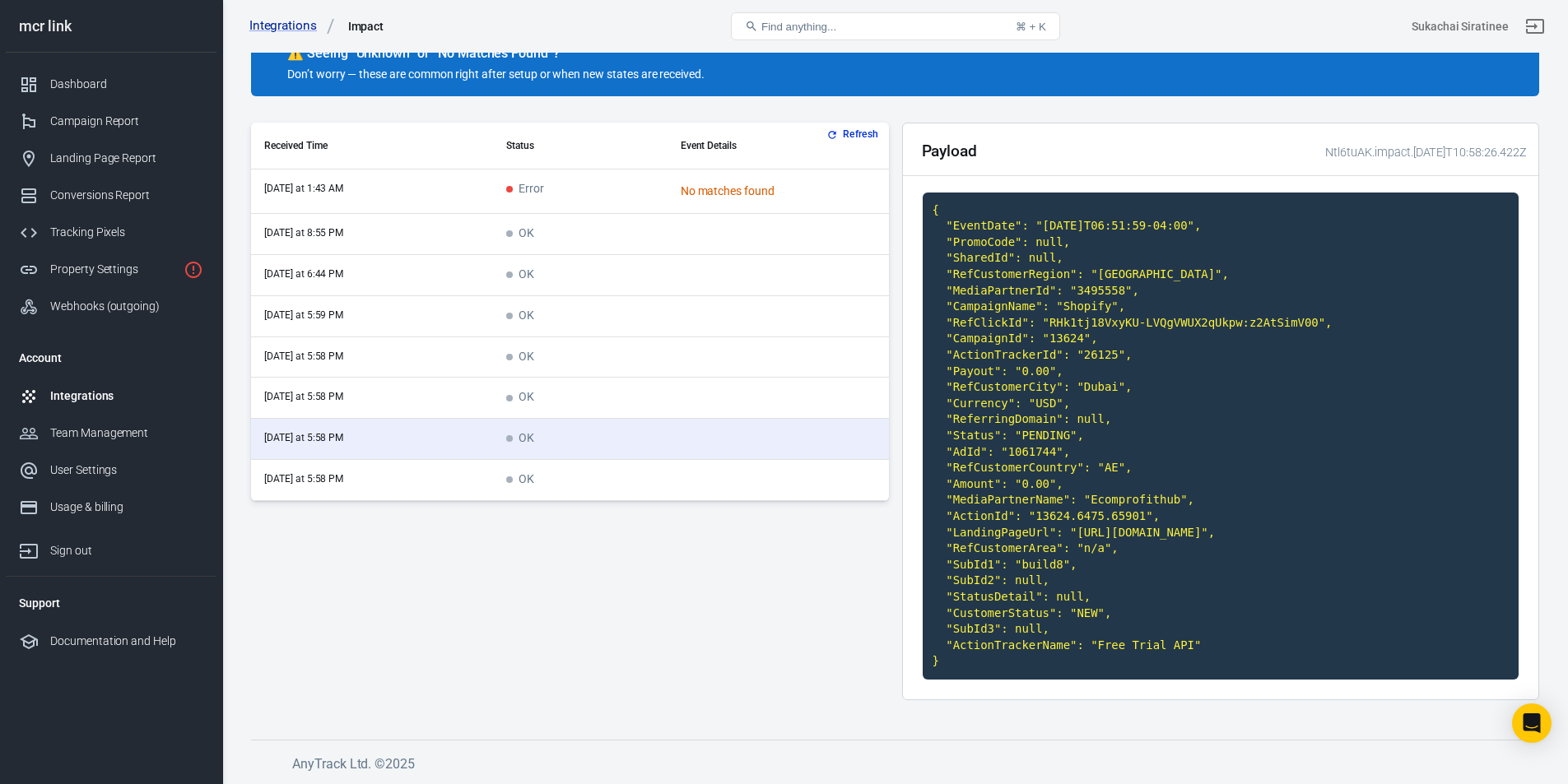
click at [700, 460] on td "scrollable content" at bounding box center [777, 481] width 221 height 41
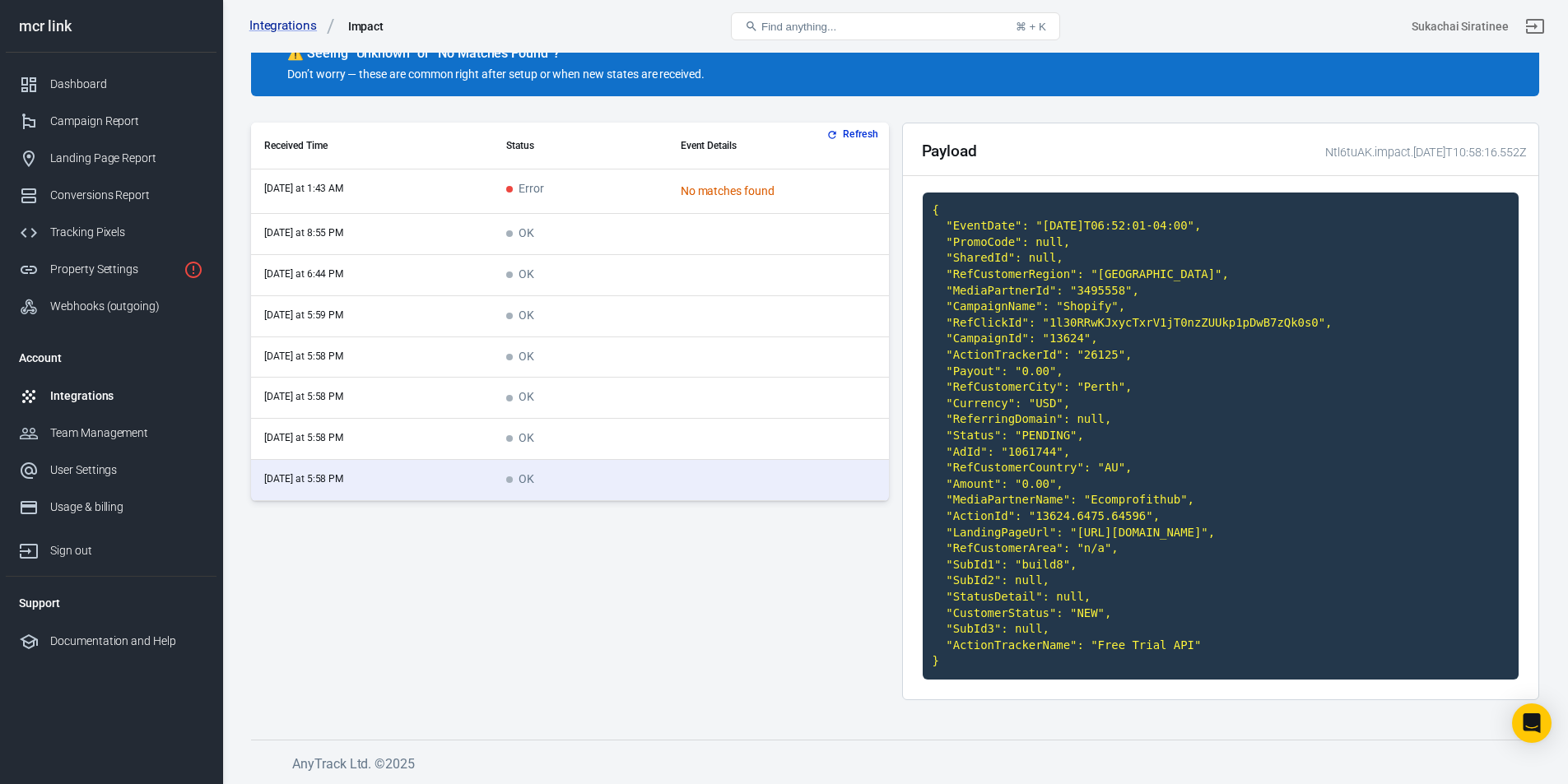
click at [704, 419] on td "scrollable content" at bounding box center [777, 439] width 221 height 41
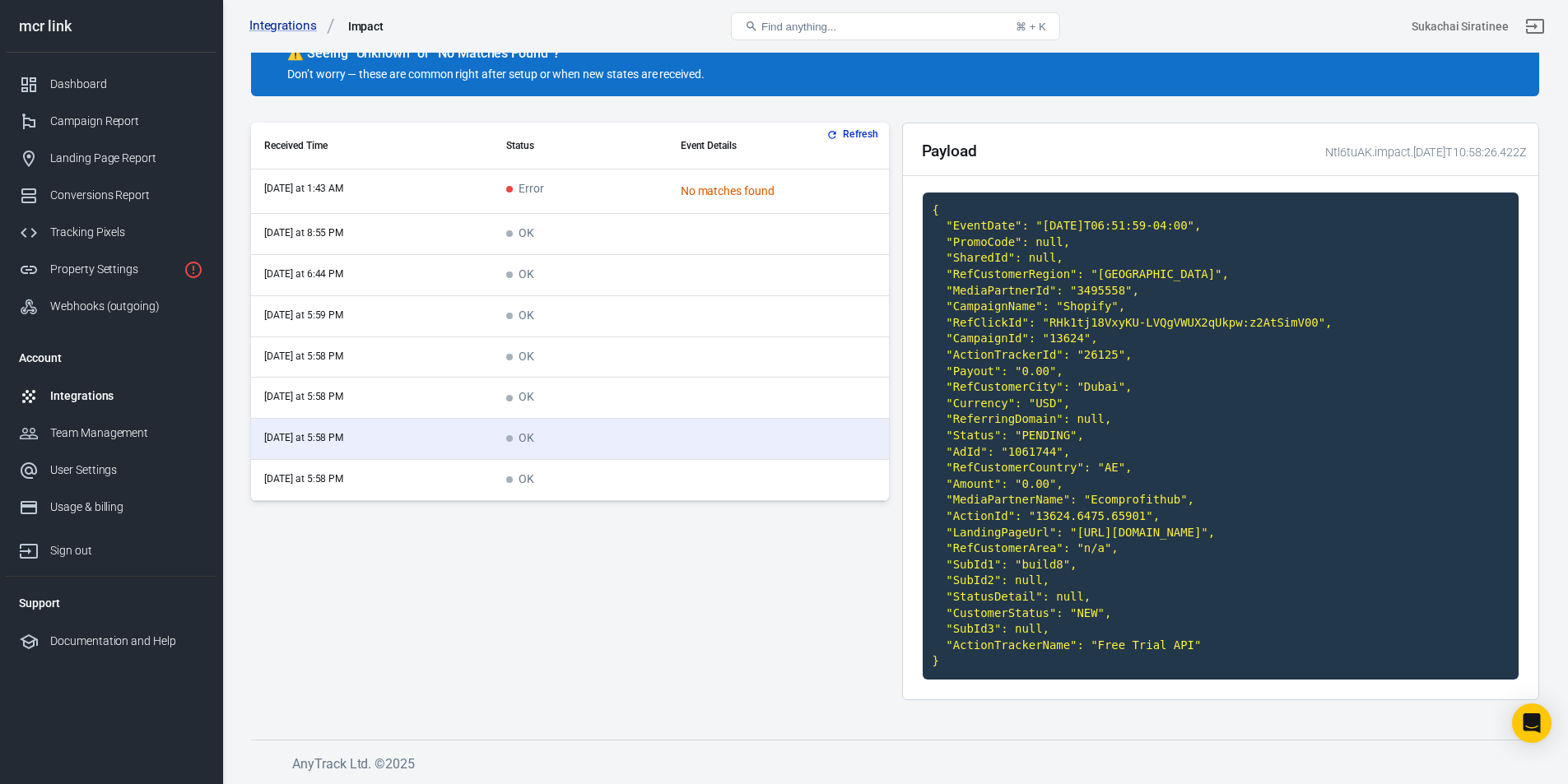
click at [712, 460] on td "scrollable content" at bounding box center [777, 481] width 221 height 41
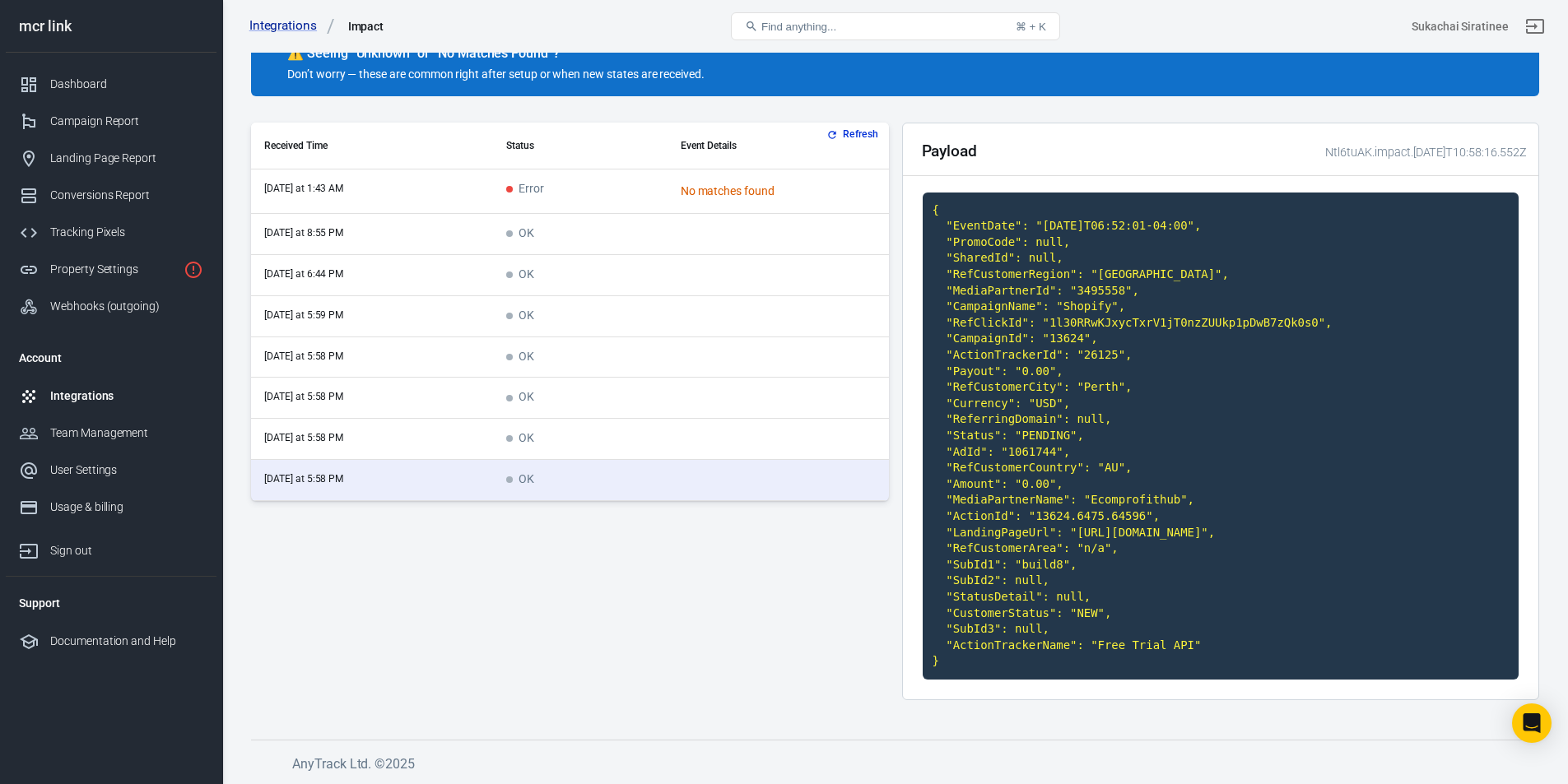
click at [711, 419] on td "scrollable content" at bounding box center [777, 439] width 221 height 41
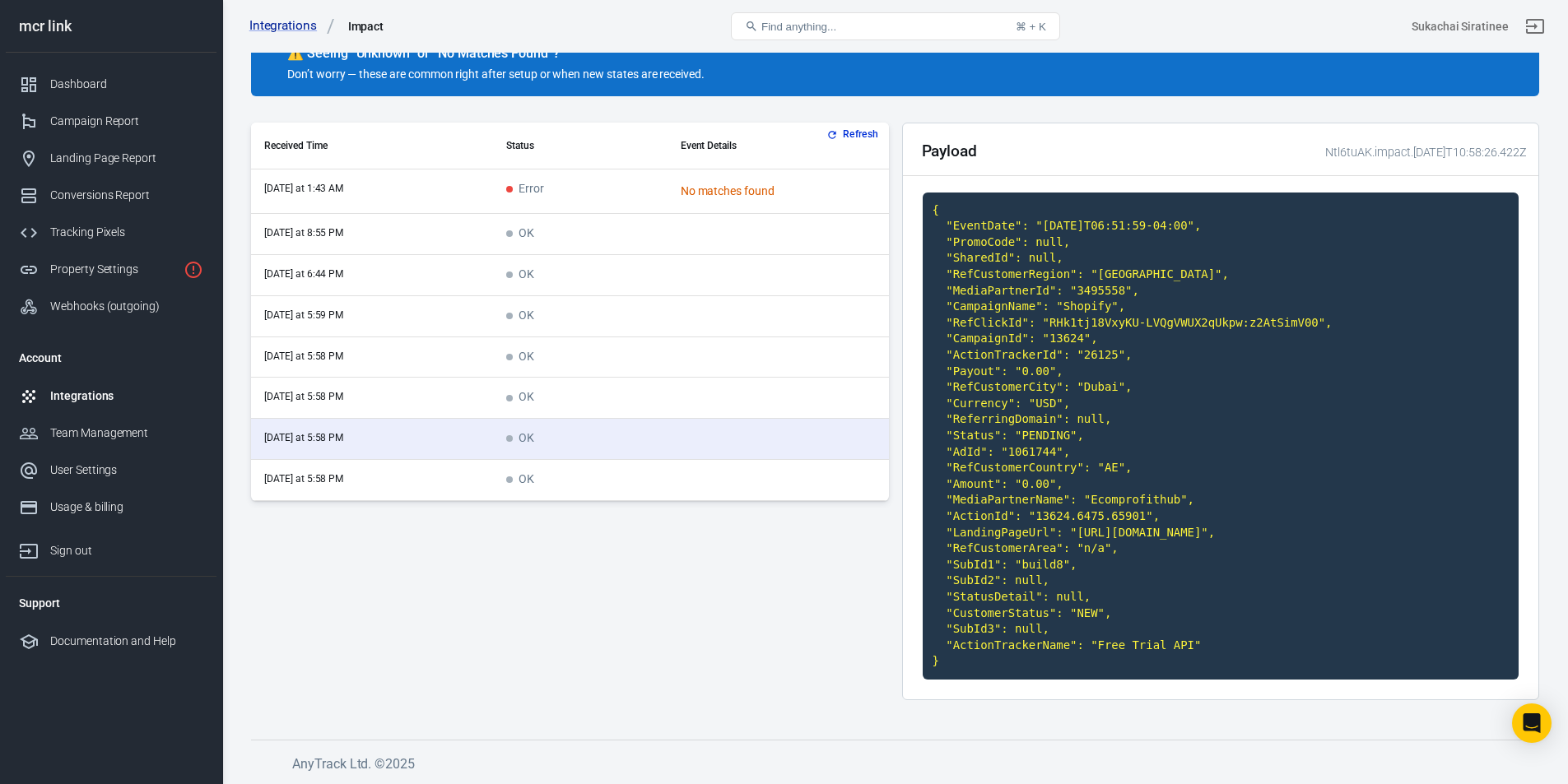
click at [712, 378] on td "scrollable content" at bounding box center [777, 399] width 221 height 41
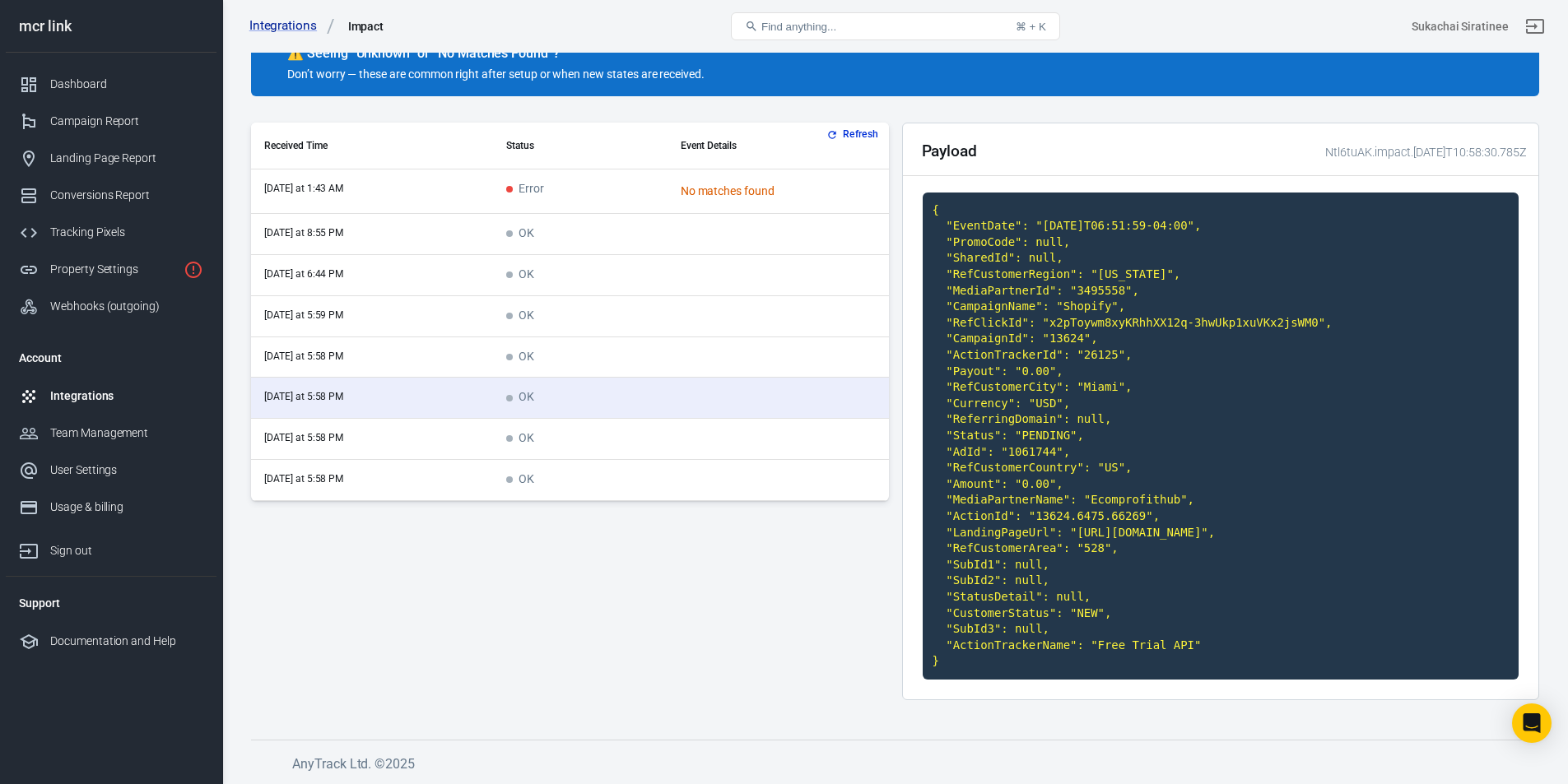
click at [711, 337] on td "scrollable content" at bounding box center [777, 358] width 221 height 41
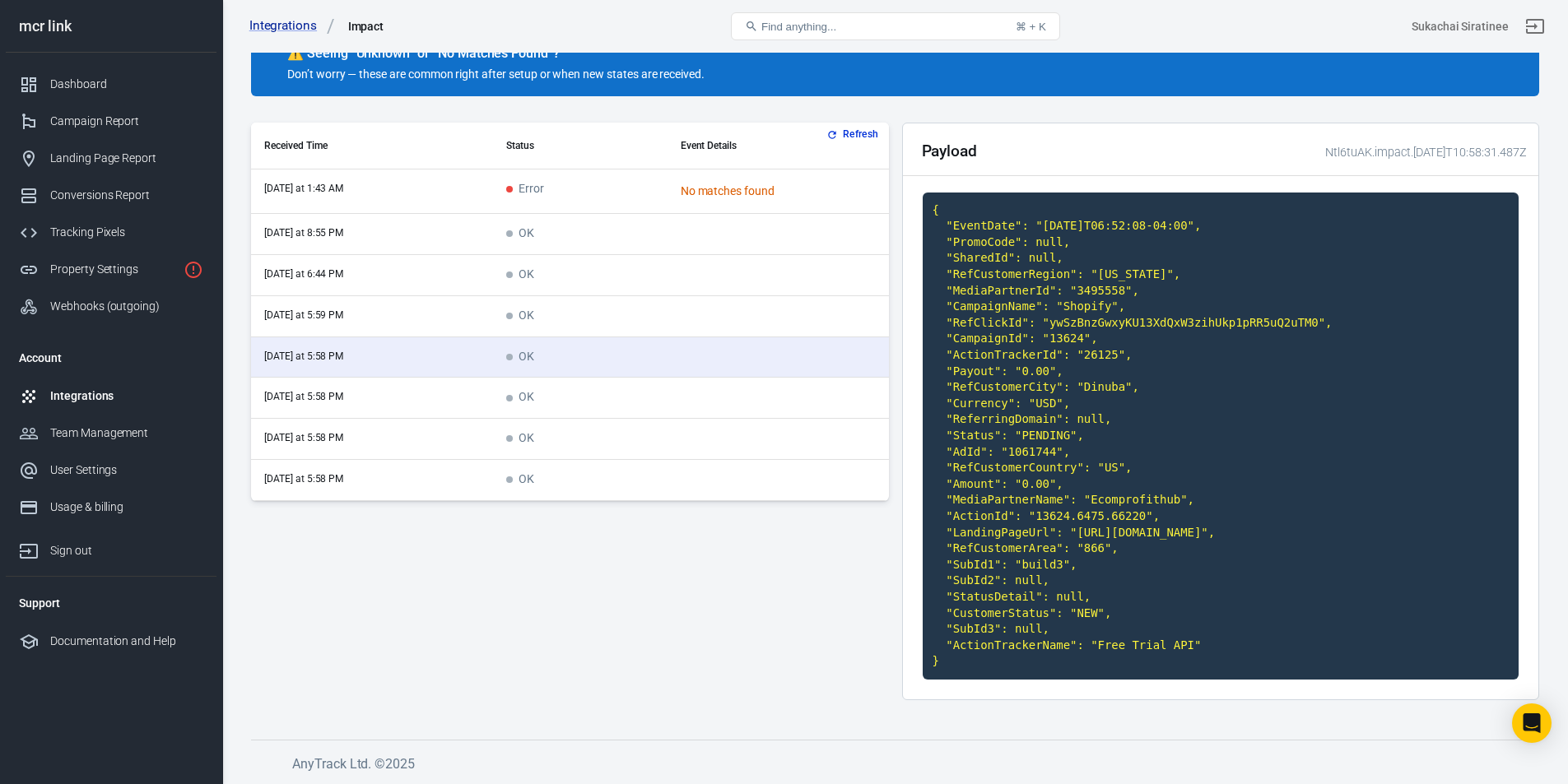
click at [711, 296] on td "scrollable content" at bounding box center [777, 317] width 221 height 41
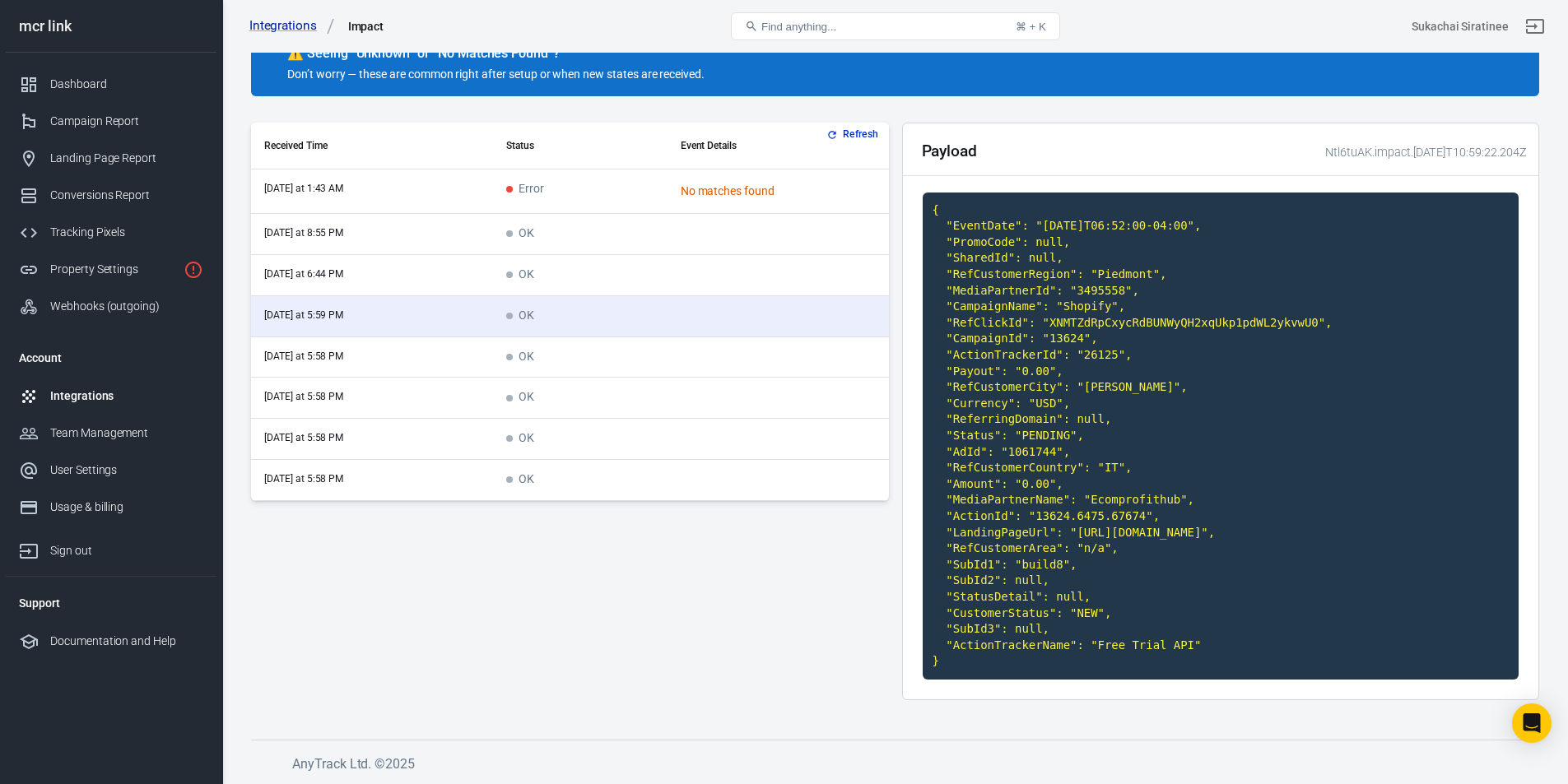
click at [713, 255] on td "scrollable content" at bounding box center [777, 276] width 221 height 41
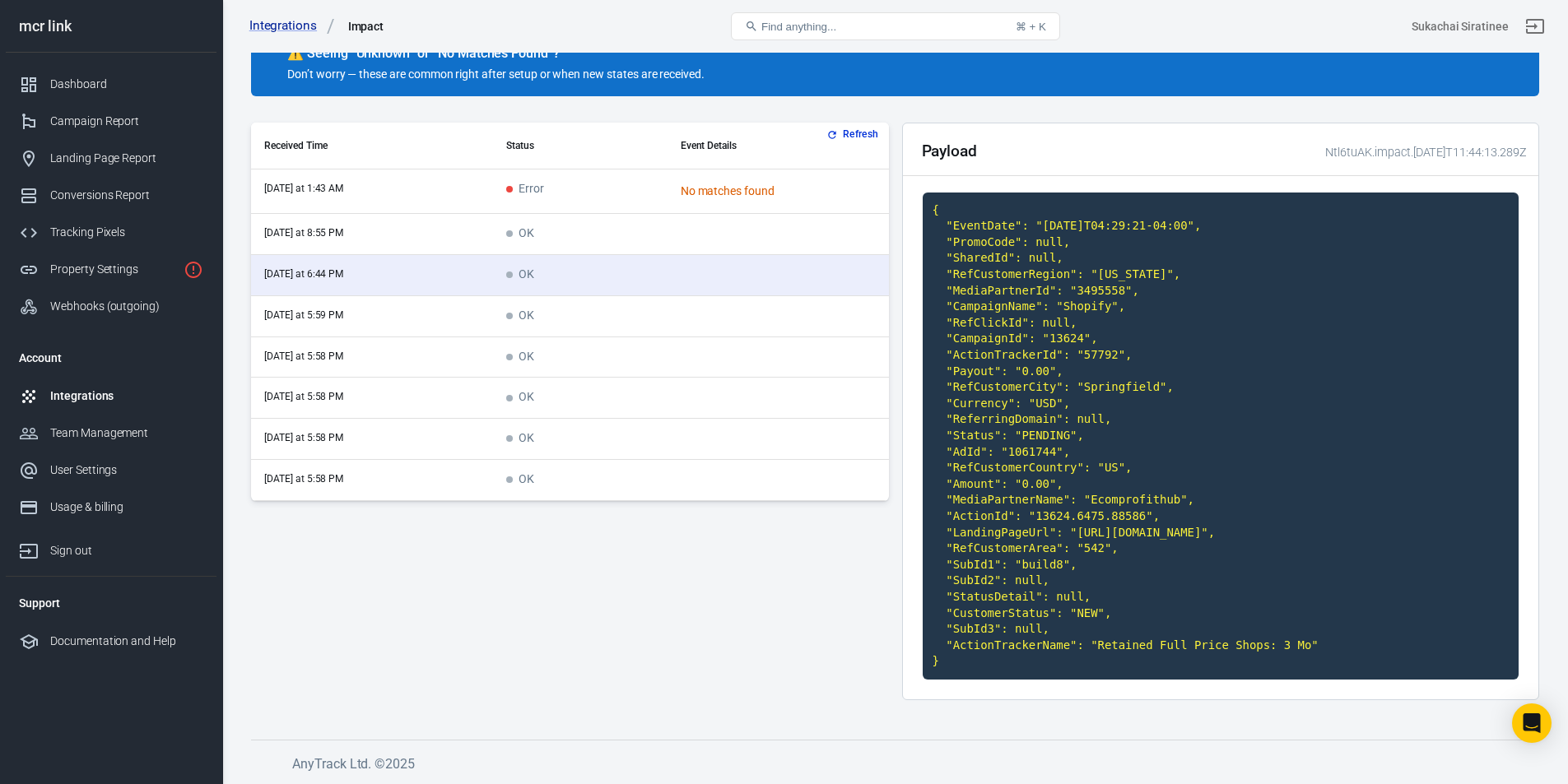
click at [709, 214] on td "scrollable content" at bounding box center [777, 235] width 221 height 41
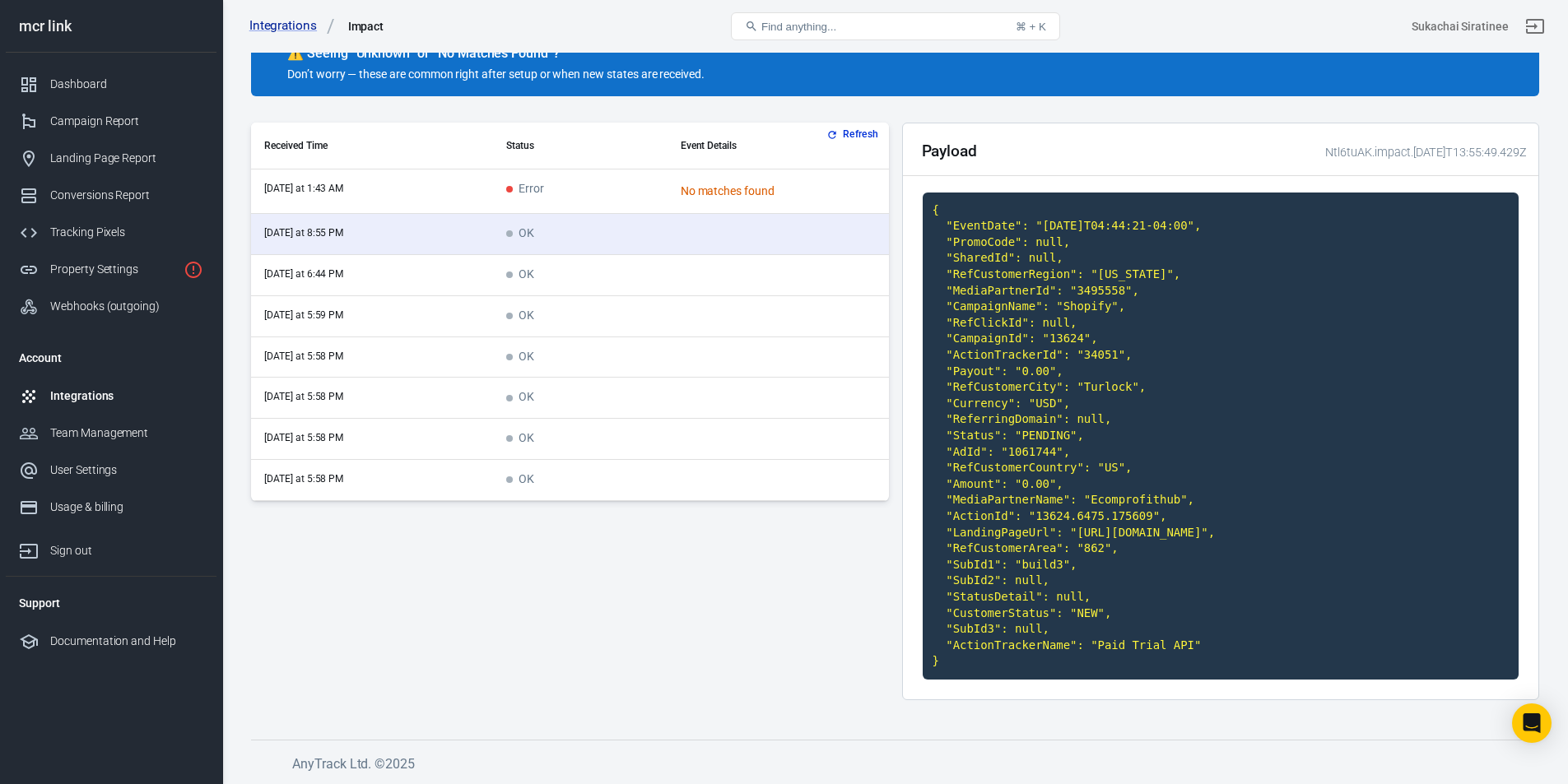
click at [694, 255] on td "scrollable content" at bounding box center [777, 276] width 221 height 41
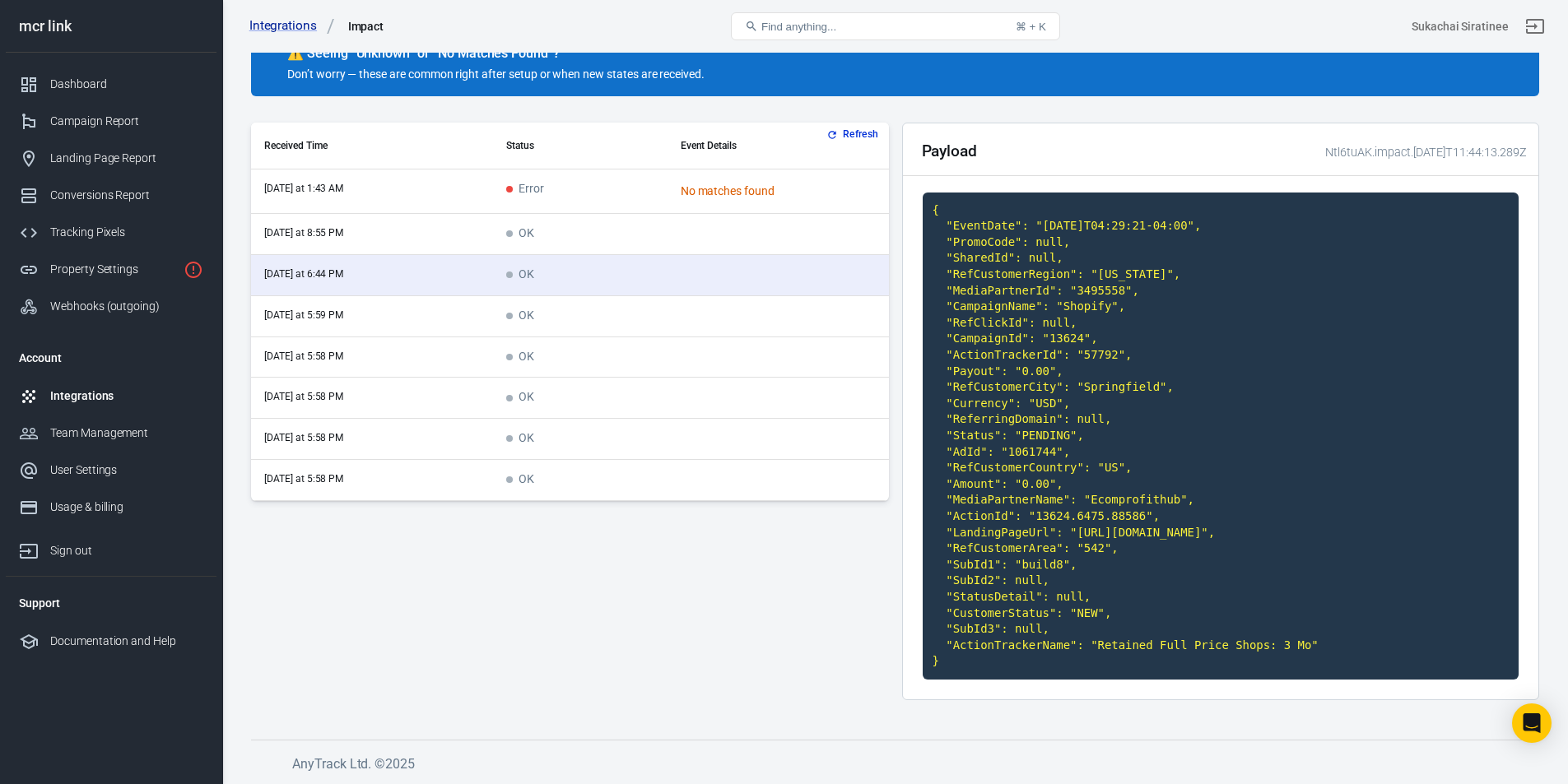
click at [688, 296] on td "scrollable content" at bounding box center [777, 317] width 221 height 41
